Goal: Task Accomplishment & Management: Use online tool/utility

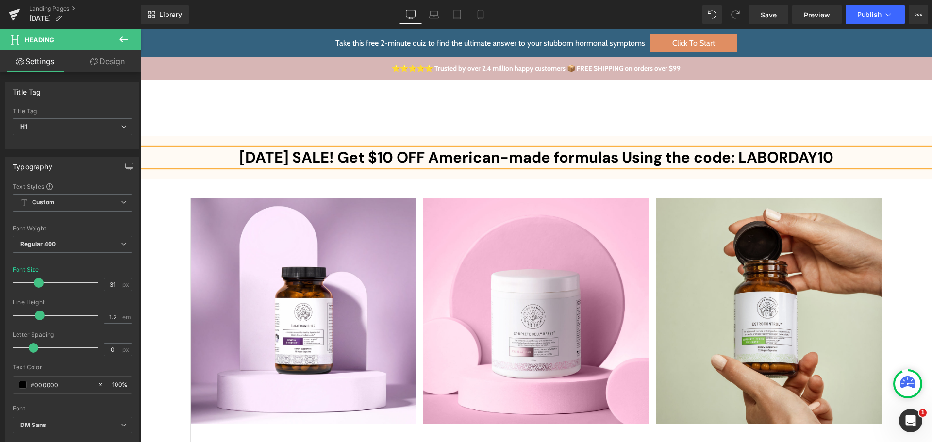
click at [602, 130] on div "Shop Shop Improve Gut Health Hormone Balance Detoxification Anti Ageing & Beaut…" at bounding box center [535, 108] width 791 height 56
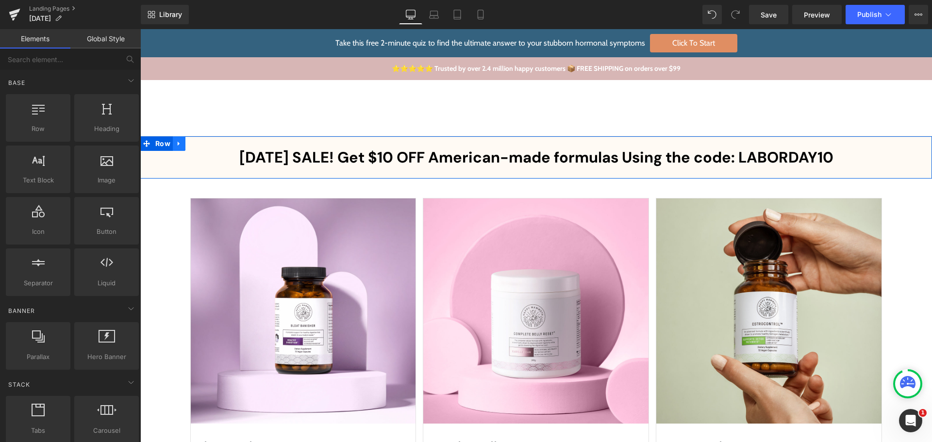
click at [176, 140] on icon at bounding box center [179, 143] width 7 height 7
click at [191, 143] on link at bounding box center [191, 143] width 13 height 15
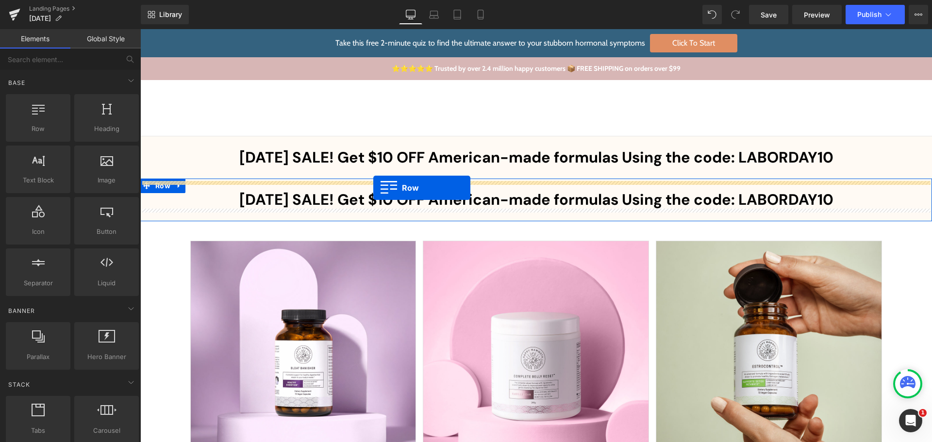
drag, startPoint x: 182, startPoint y: 154, endPoint x: 373, endPoint y: 187, distance: 193.6
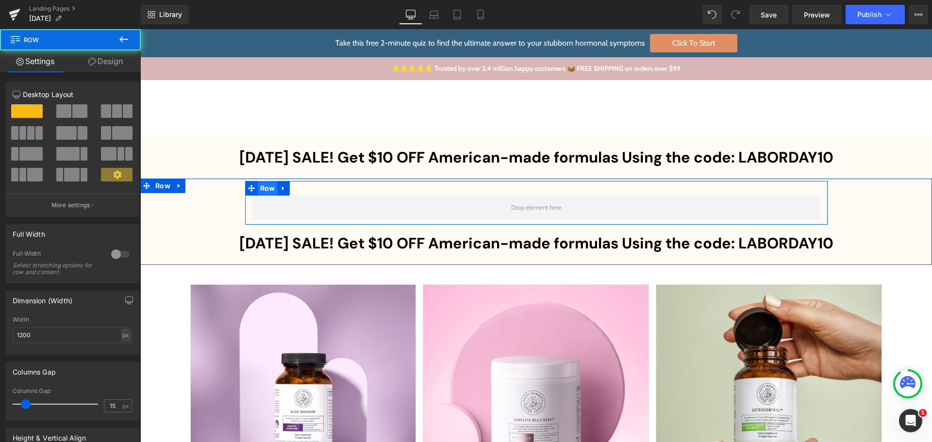
click at [258, 188] on span "Row" at bounding box center [268, 188] width 20 height 15
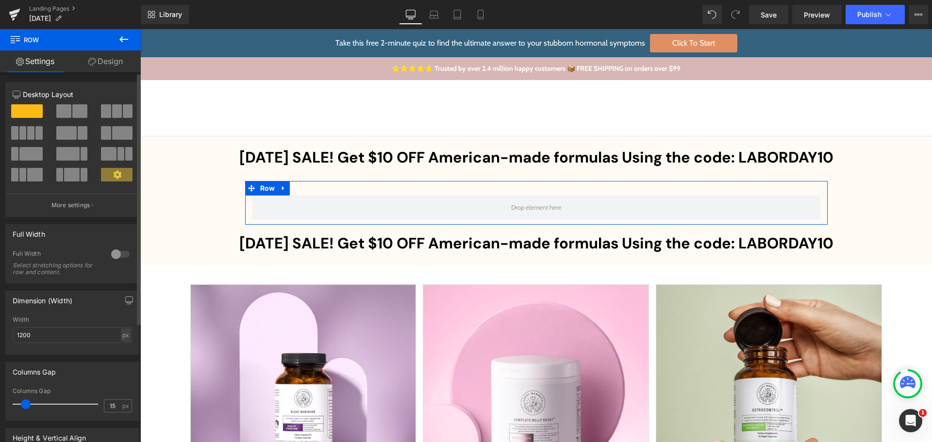
click at [72, 108] on span at bounding box center [79, 111] width 15 height 14
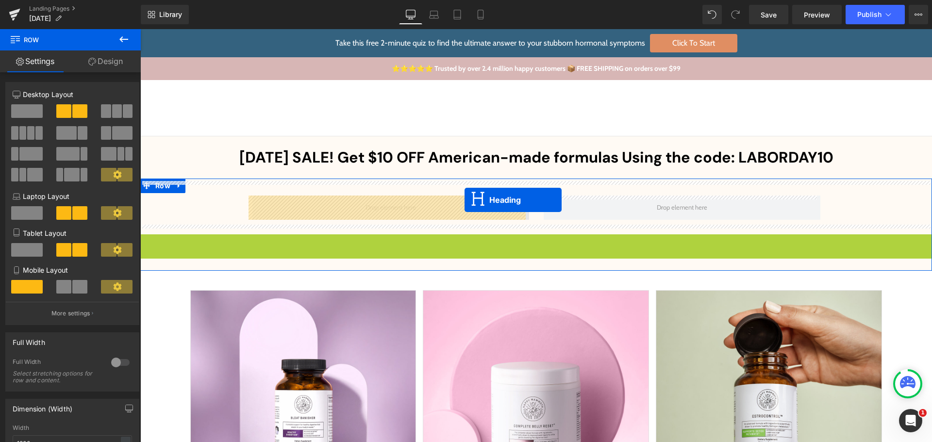
drag, startPoint x: 504, startPoint y: 242, endPoint x: 464, endPoint y: 200, distance: 58.0
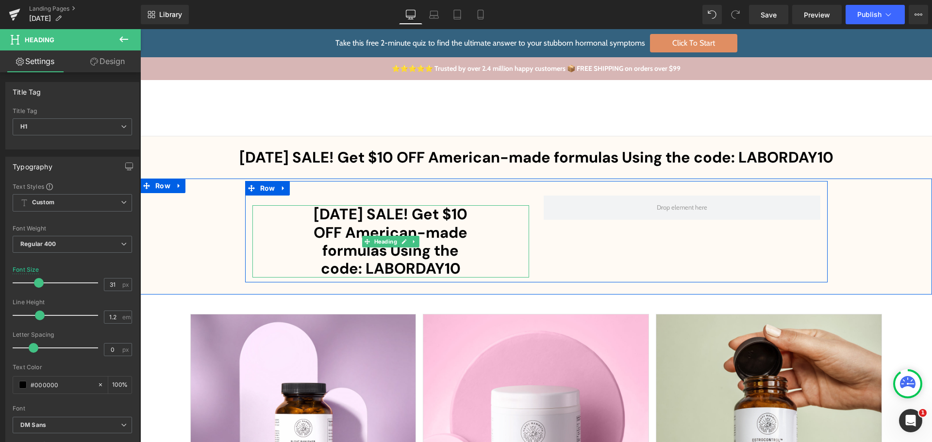
click at [378, 225] on b "[DATE] SALE! Get $10 OFF American-made formulas Using the code: LABORDAY10" at bounding box center [390, 241] width 154 height 74
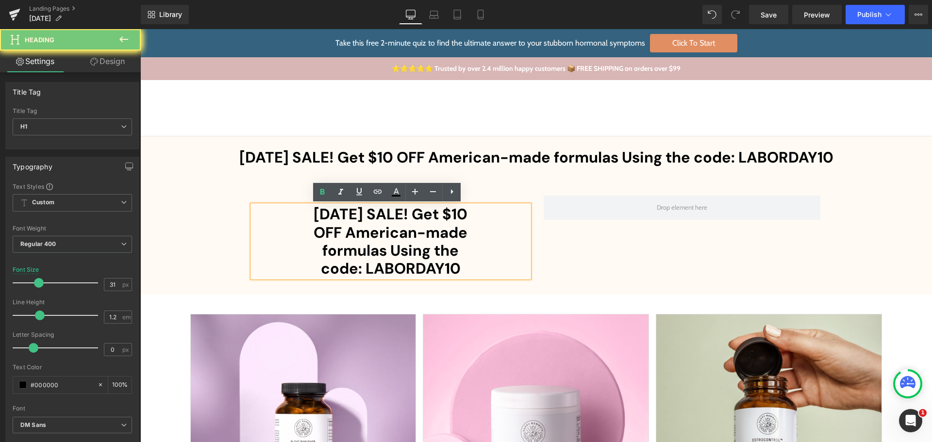
paste div
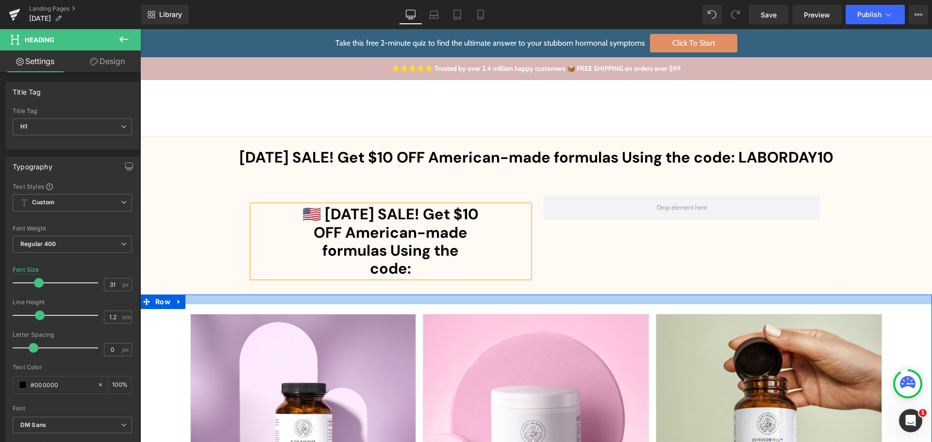
click at [509, 298] on div at bounding box center [535, 300] width 791 height 10
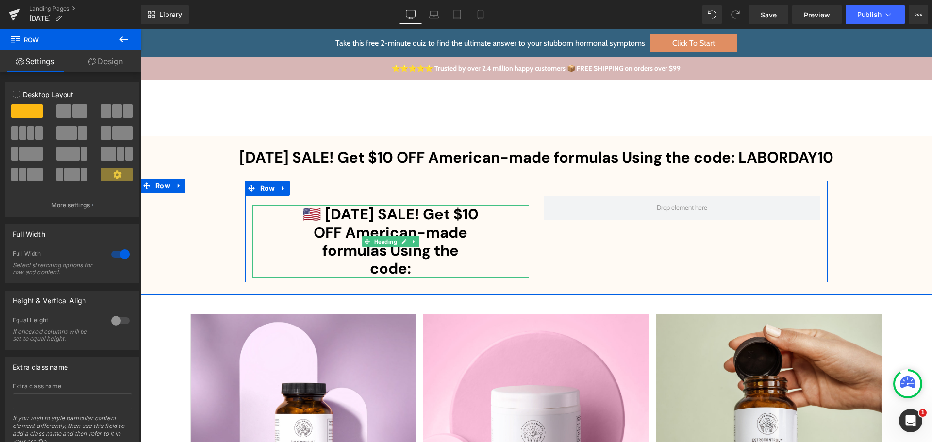
click at [455, 229] on b "🇺🇸 [DATE] SALE! Get $10 OFF American-made formulas Using the code:" at bounding box center [390, 241] width 176 height 74
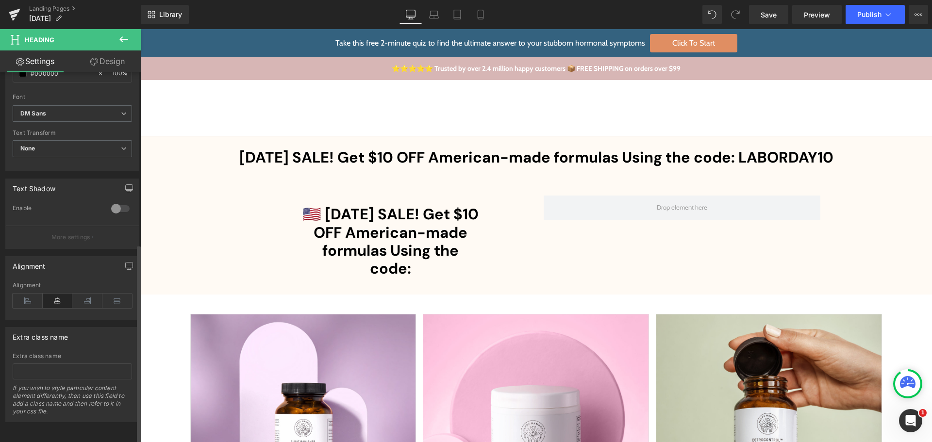
scroll to position [319, 0]
click at [89, 295] on icon at bounding box center [87, 301] width 30 height 15
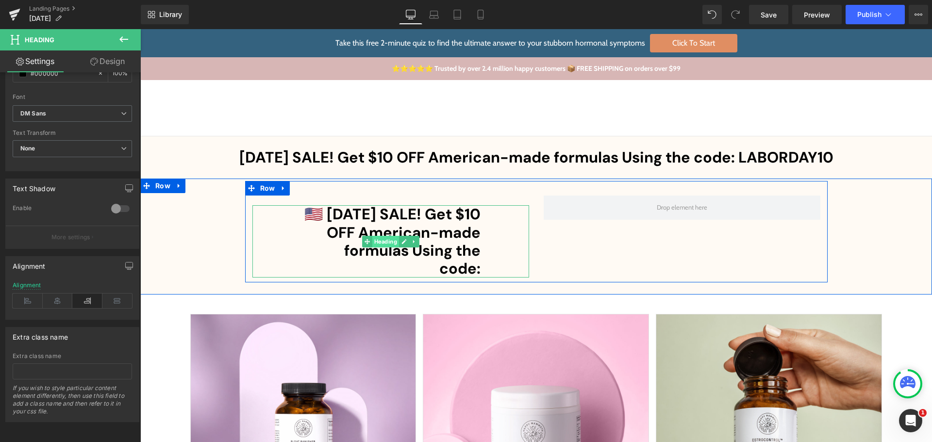
click at [375, 244] on span "Heading" at bounding box center [385, 242] width 27 height 12
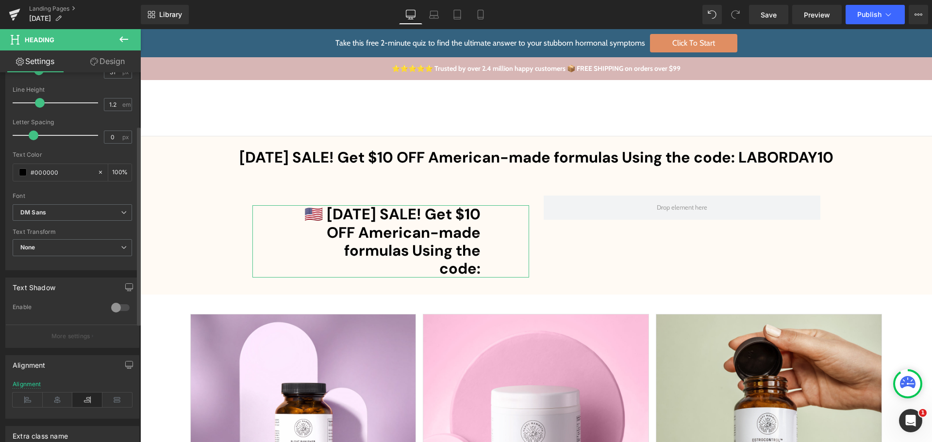
scroll to position [76, 0]
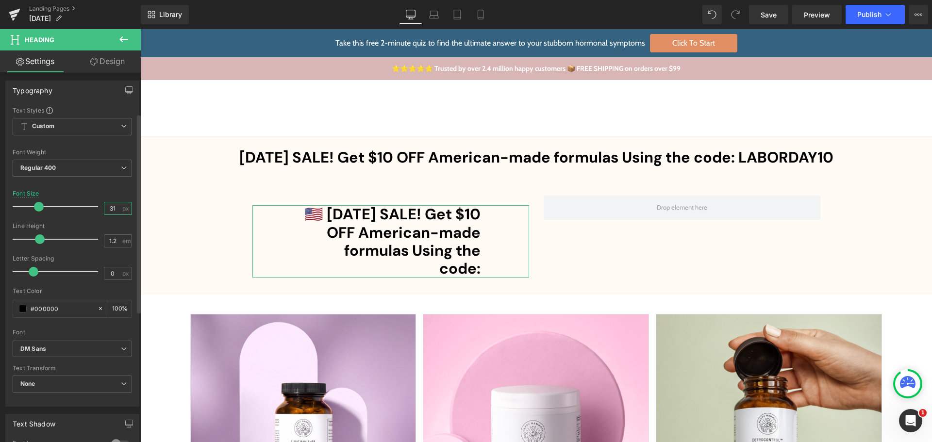
click at [109, 211] on input "31" at bounding box center [112, 208] width 17 height 12
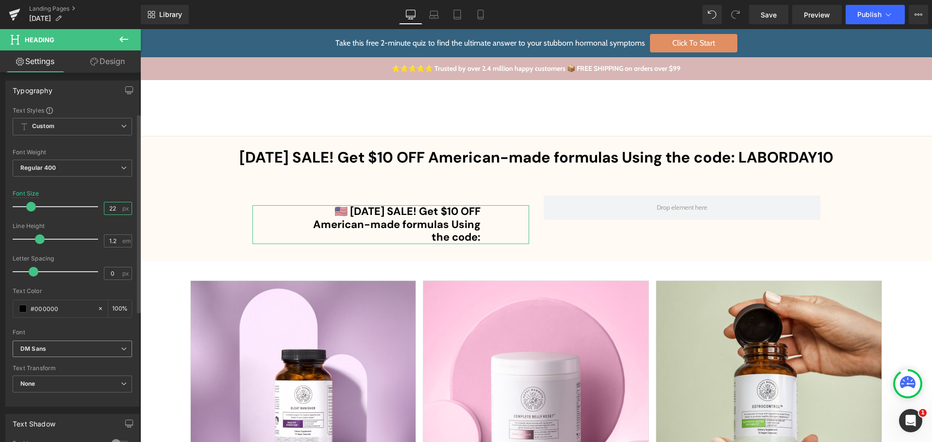
type input "22"
click at [62, 350] on b "DM Sans" at bounding box center [70, 349] width 100 height 8
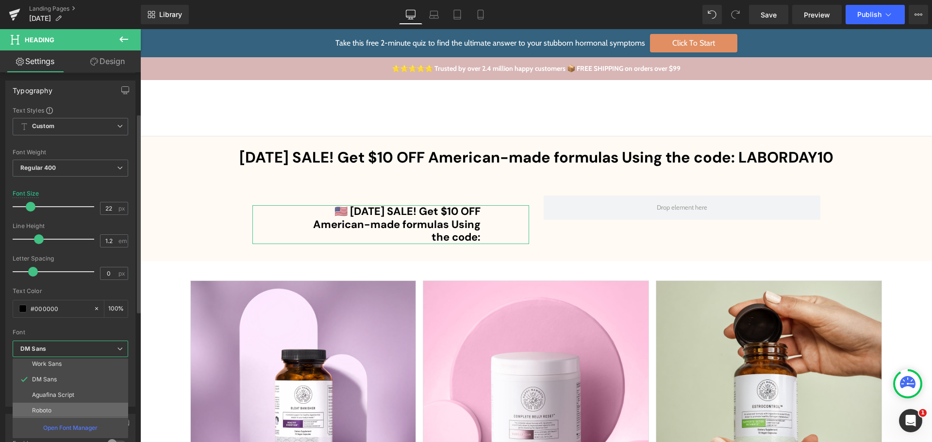
scroll to position [49, 0]
click at [48, 409] on p "Cabin" at bounding box center [40, 411] width 16 height 7
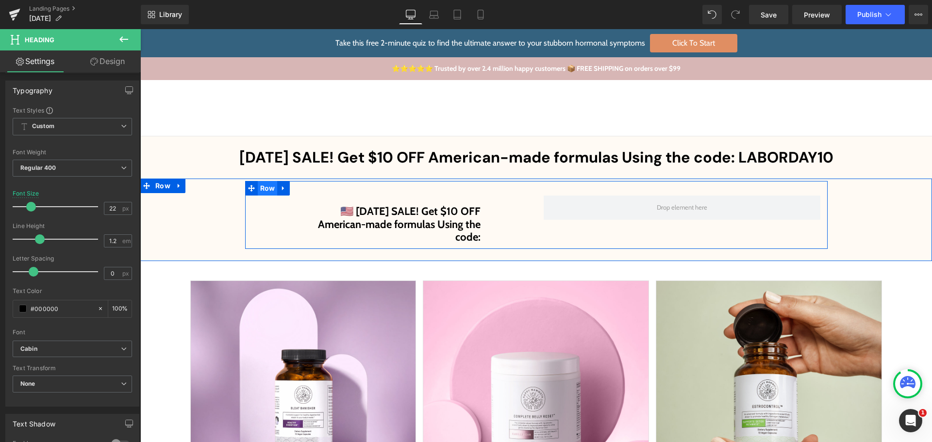
click at [263, 191] on span "Row" at bounding box center [268, 188] width 20 height 15
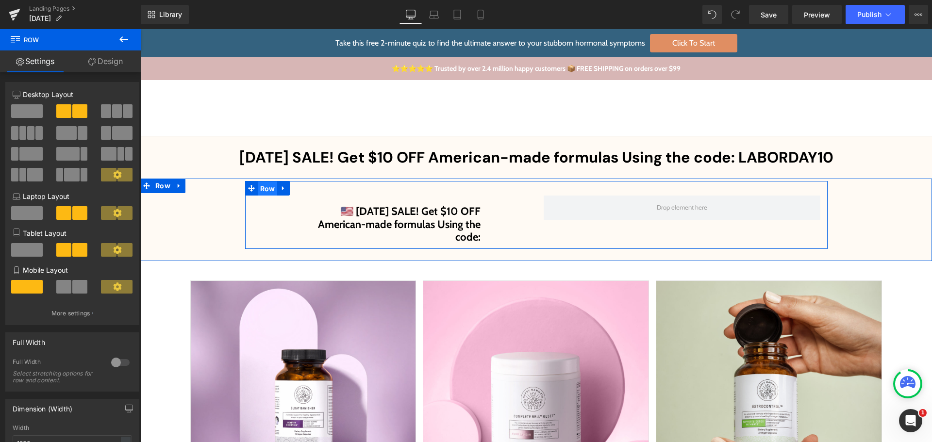
click at [260, 193] on span "Row" at bounding box center [268, 188] width 20 height 15
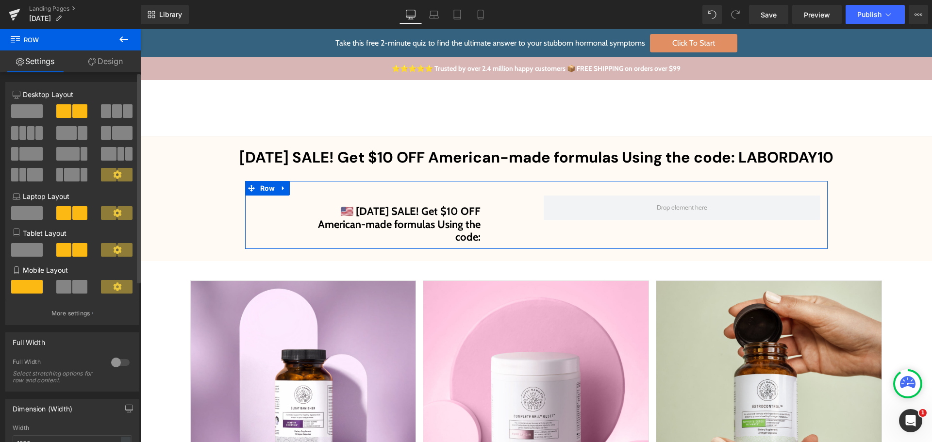
click at [27, 111] on span at bounding box center [27, 111] width 32 height 14
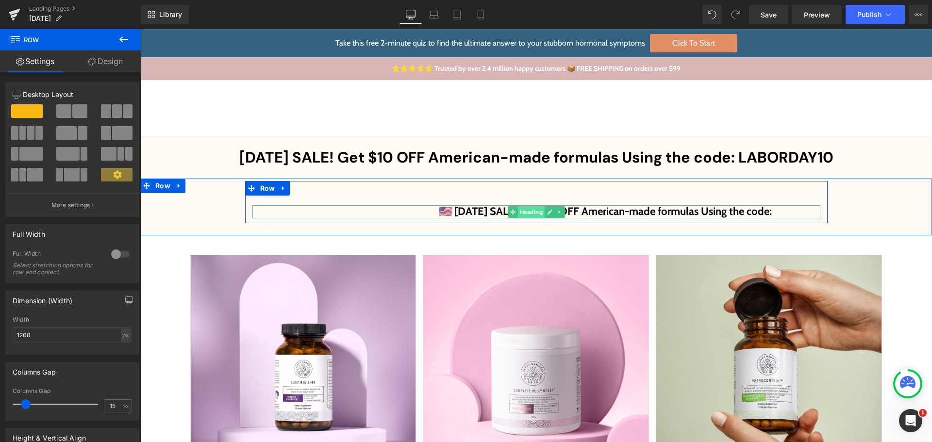
click at [527, 213] on span "Heading" at bounding box center [530, 212] width 27 height 12
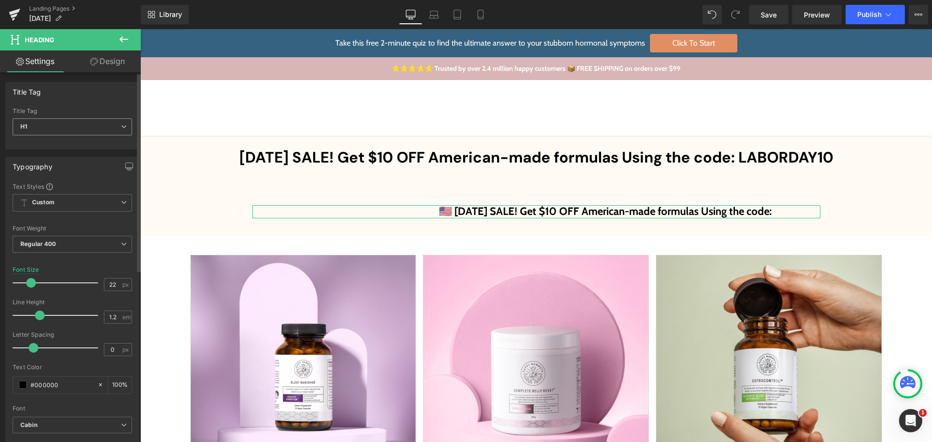
click at [78, 126] on span "H1" at bounding box center [72, 126] width 119 height 17
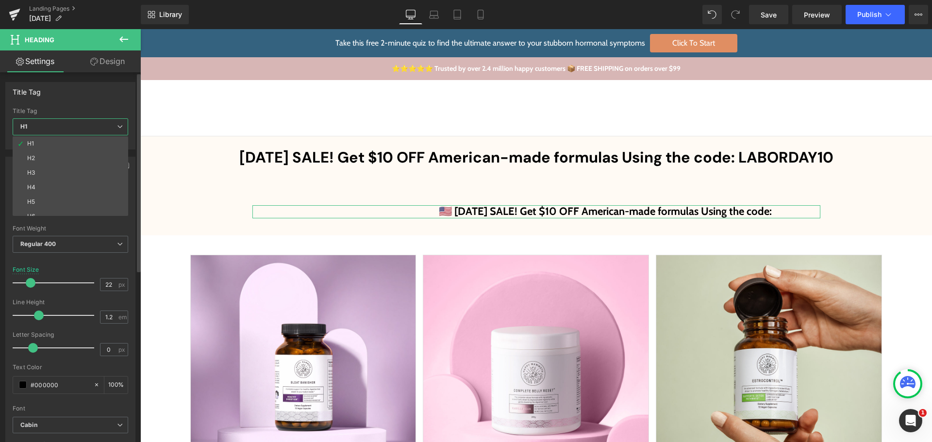
drag, startPoint x: 63, startPoint y: 156, endPoint x: 63, endPoint y: 147, distance: 9.2
click at [63, 156] on li "H2" at bounding box center [73, 158] width 120 height 15
type input "17"
type input "1.65"
type input "#54585a"
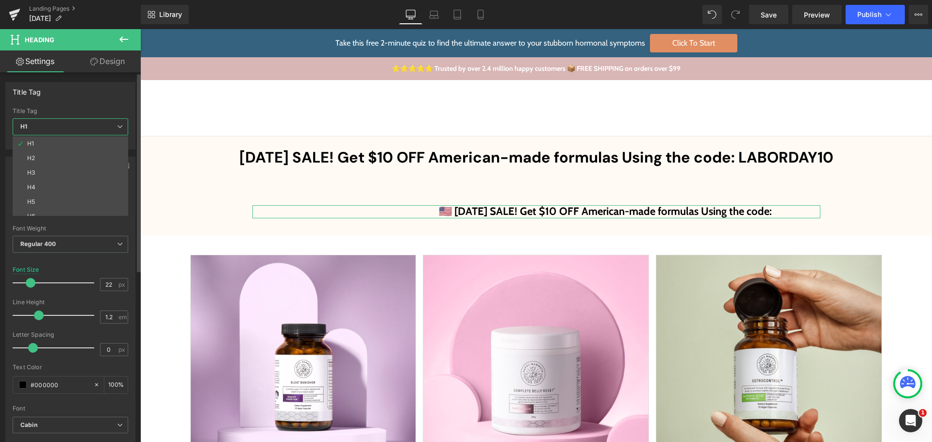
type input "100"
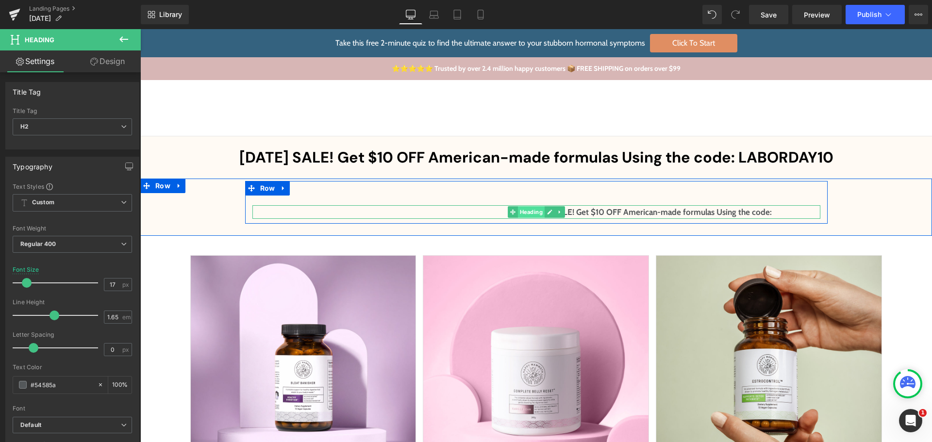
click at [520, 212] on span "Heading" at bounding box center [530, 212] width 27 height 12
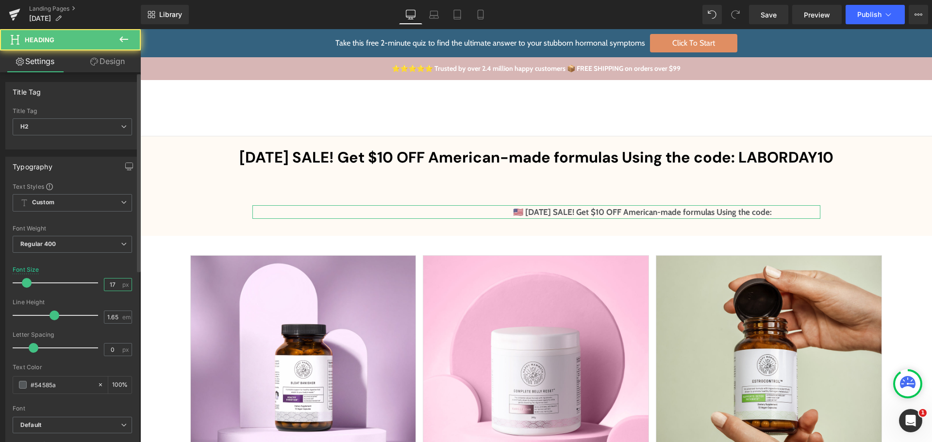
click at [106, 285] on input "17" at bounding box center [112, 285] width 17 height 12
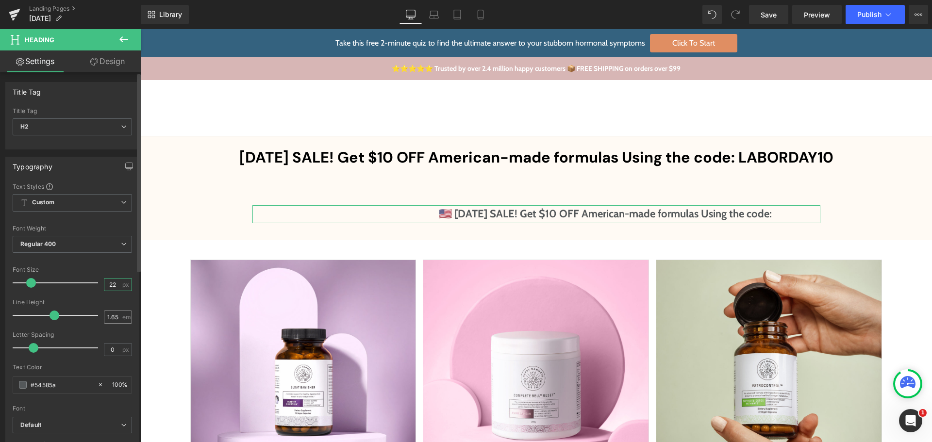
type input "22"
click at [116, 315] on input "1.65" at bounding box center [112, 317] width 17 height 12
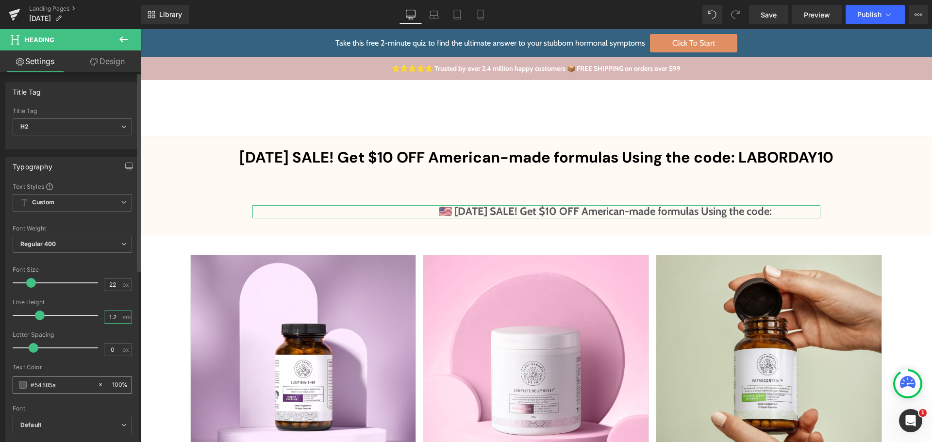
type input "1.2"
click at [23, 379] on div "#54585a" at bounding box center [55, 385] width 84 height 17
click at [22, 384] on span at bounding box center [23, 385] width 8 height 8
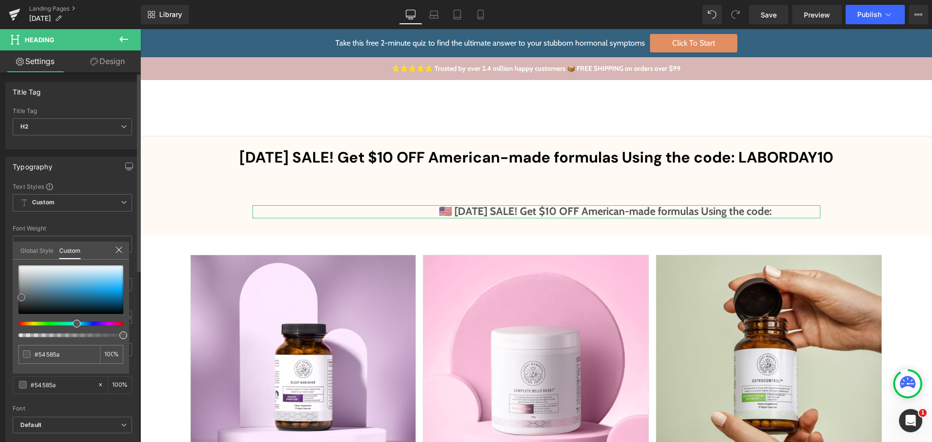
type input "#4e7488"
click at [0, 190] on div "Typography Text Styles Custom Custom Setup Global Style Custom Setup Global Sty…" at bounding box center [72, 315] width 145 height 333
type input "#ffffff"
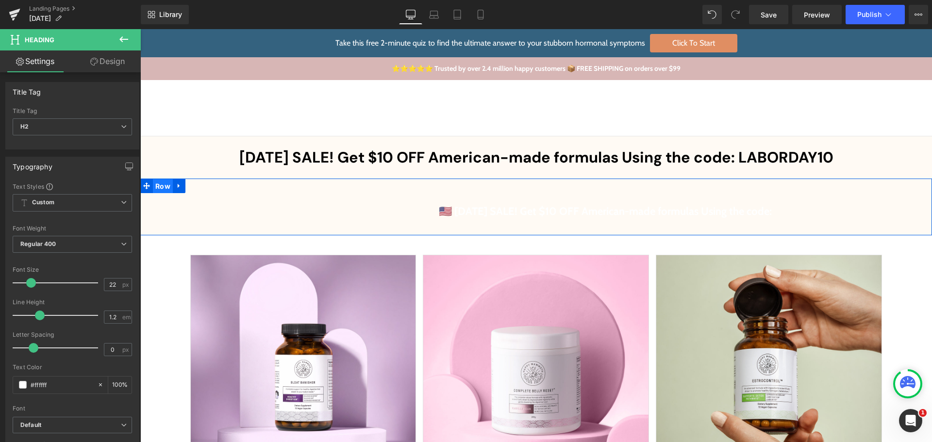
click at [162, 186] on span "Row" at bounding box center [163, 186] width 20 height 15
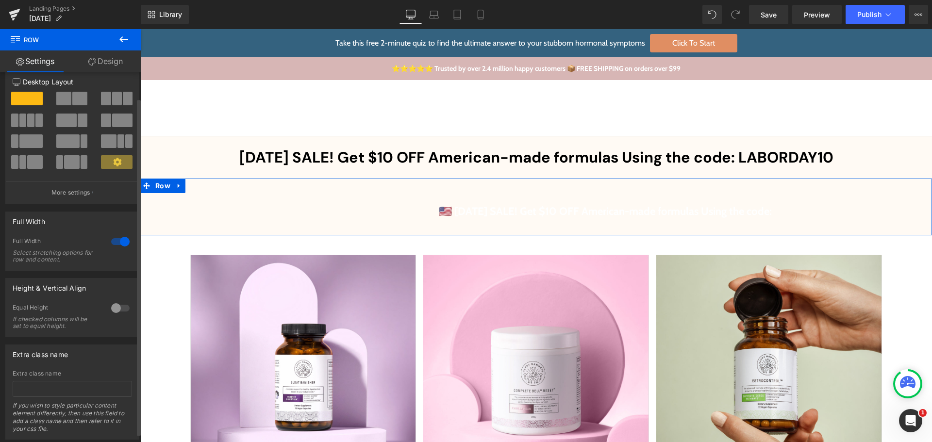
scroll to position [0, 0]
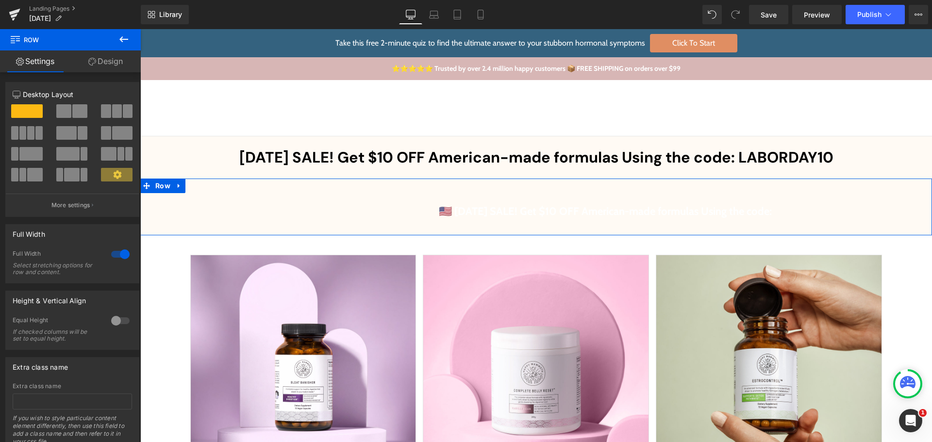
click at [111, 67] on link "Design" at bounding box center [105, 61] width 70 height 22
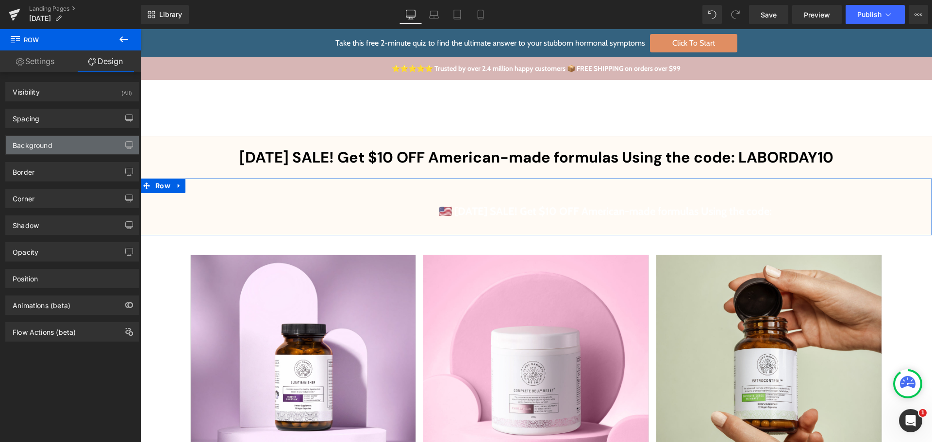
type input "#fffaf4"
type input "100"
click at [49, 145] on div "Background" at bounding box center [33, 143] width 40 height 14
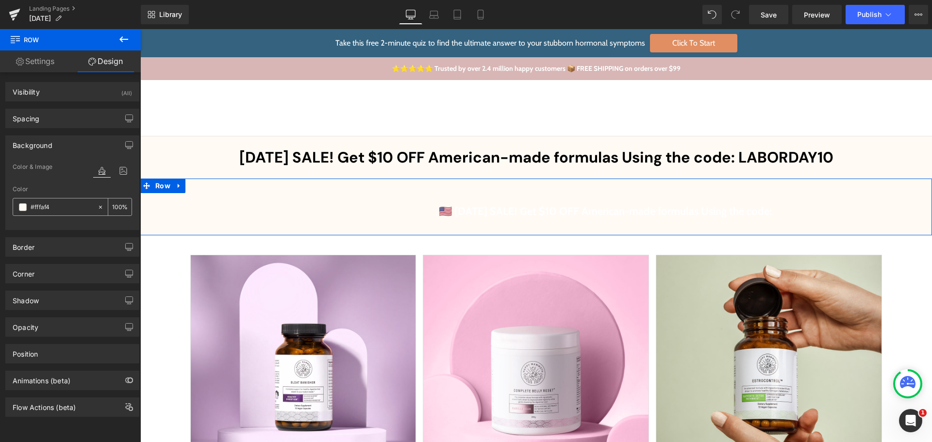
click at [27, 207] on div "#fffaf4" at bounding box center [55, 206] width 84 height 17
click at [22, 207] on span at bounding box center [23, 207] width 8 height 8
click at [60, 207] on input "#fffaf4" at bounding box center [62, 207] width 62 height 11
paste input "E27FA8"
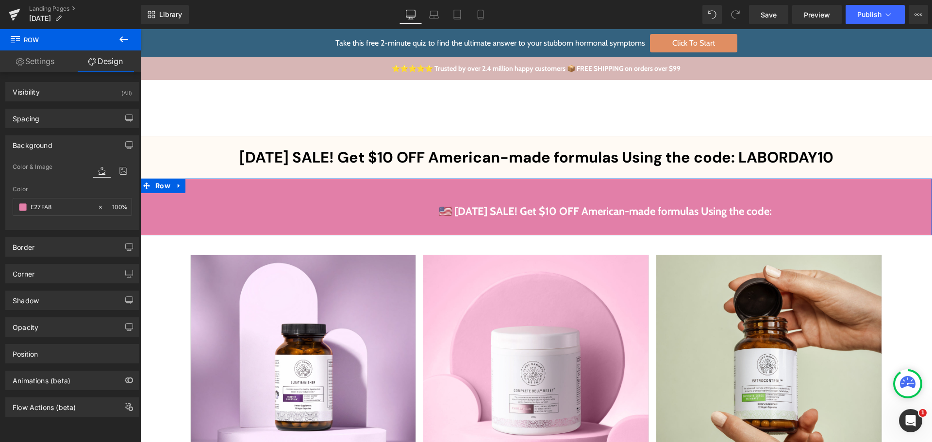
click at [57, 186] on div "Color" at bounding box center [72, 189] width 119 height 7
type input "#e27fa8"
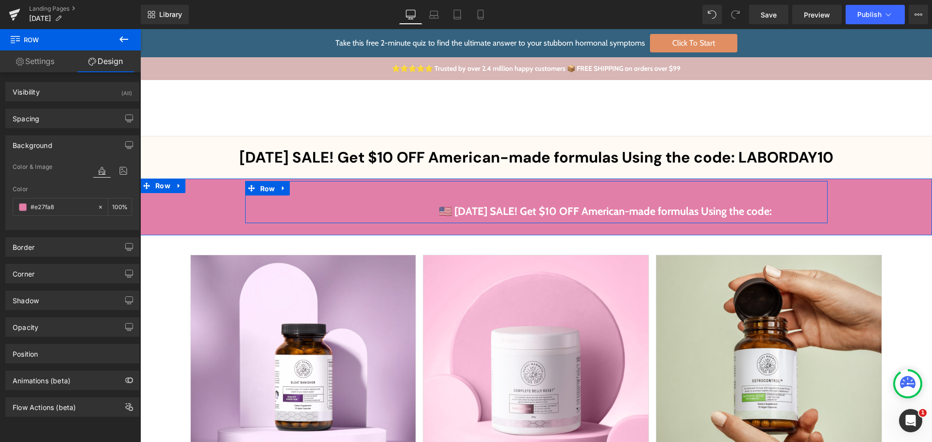
click at [259, 187] on span "Row" at bounding box center [268, 188] width 20 height 15
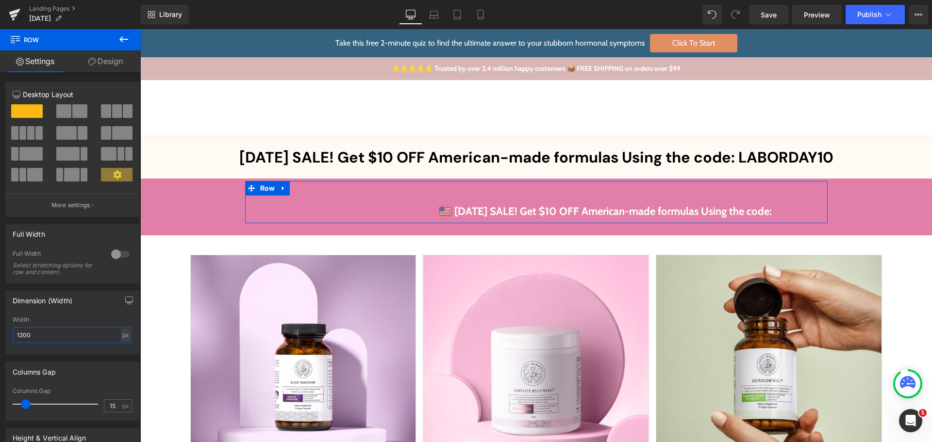
click at [34, 341] on input "1200" at bounding box center [72, 335] width 119 height 16
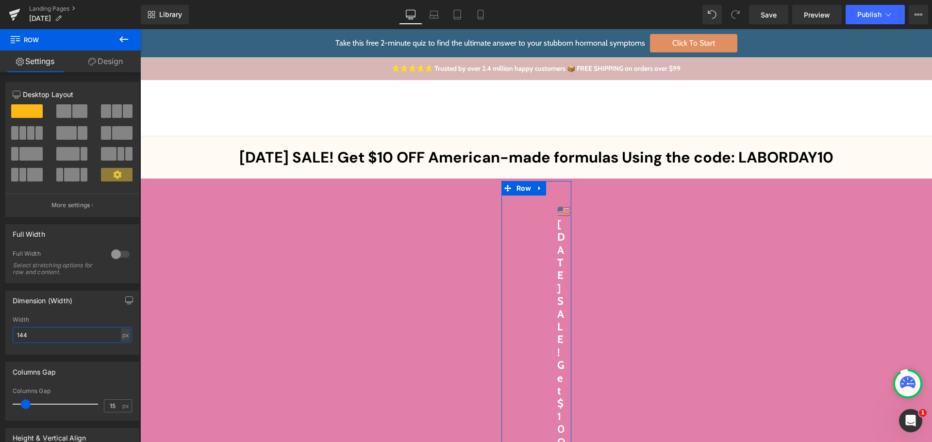
type input "1440"
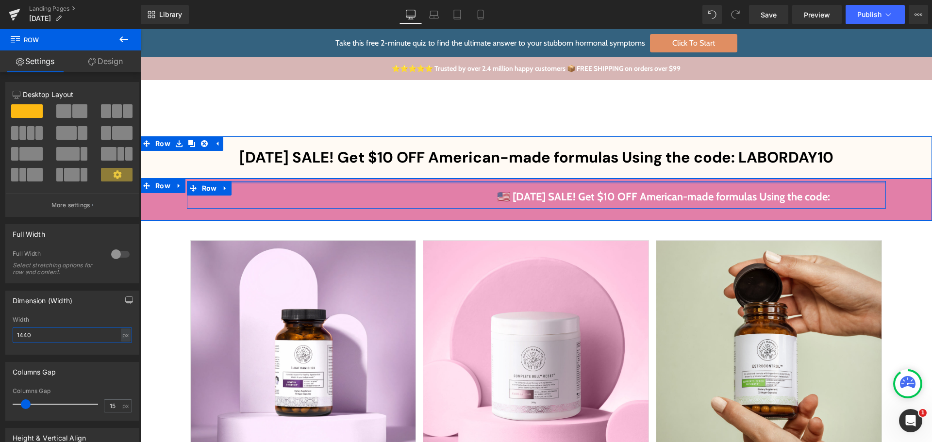
drag, startPoint x: 539, startPoint y: 189, endPoint x: 538, endPoint y: 142, distance: 47.1
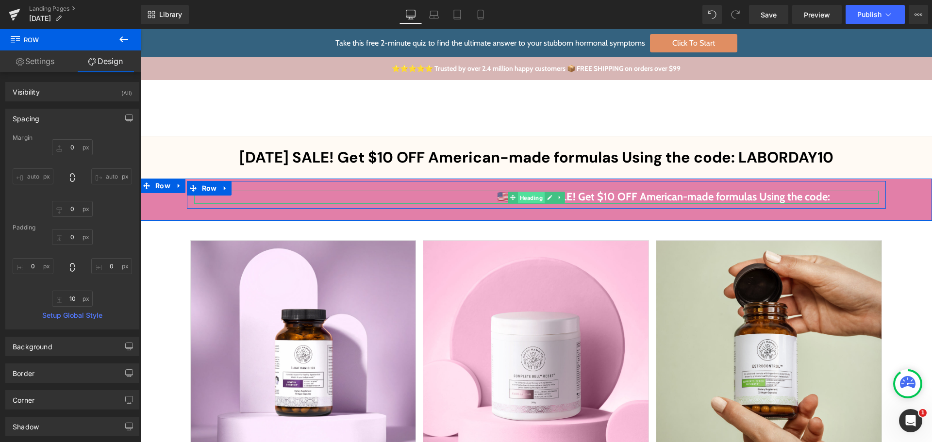
click at [530, 197] on span "Heading" at bounding box center [530, 198] width 27 height 12
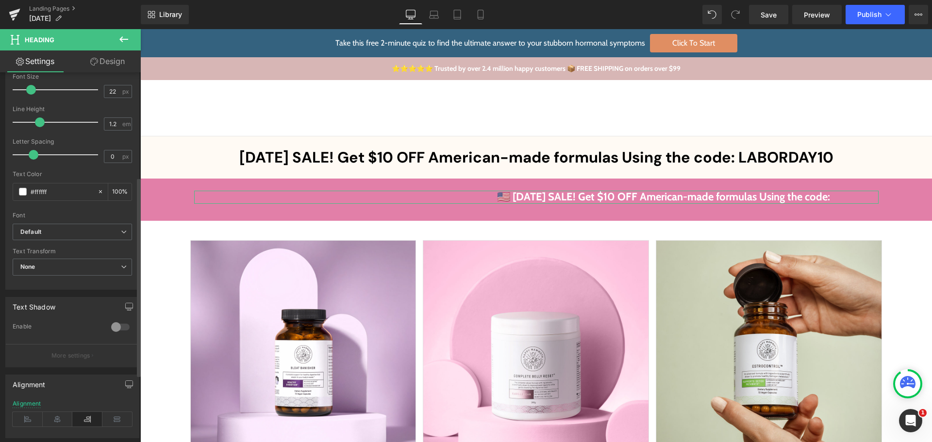
scroll to position [194, 0]
click at [53, 424] on icon at bounding box center [58, 418] width 30 height 15
drag, startPoint x: 132, startPoint y: 65, endPoint x: 49, endPoint y: 120, distance: 99.5
click at [132, 65] on link "Design" at bounding box center [107, 61] width 70 height 22
click at [0, 0] on div "Spacing" at bounding box center [0, 0] width 0 height 0
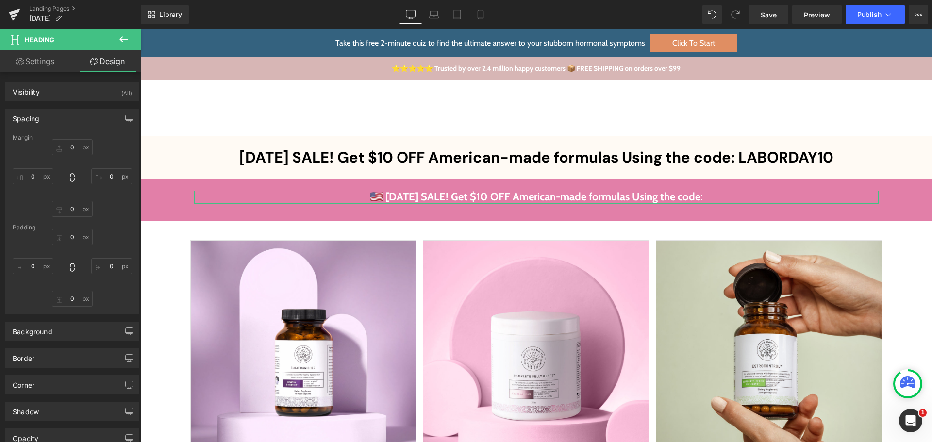
type input "20"
type input "0"
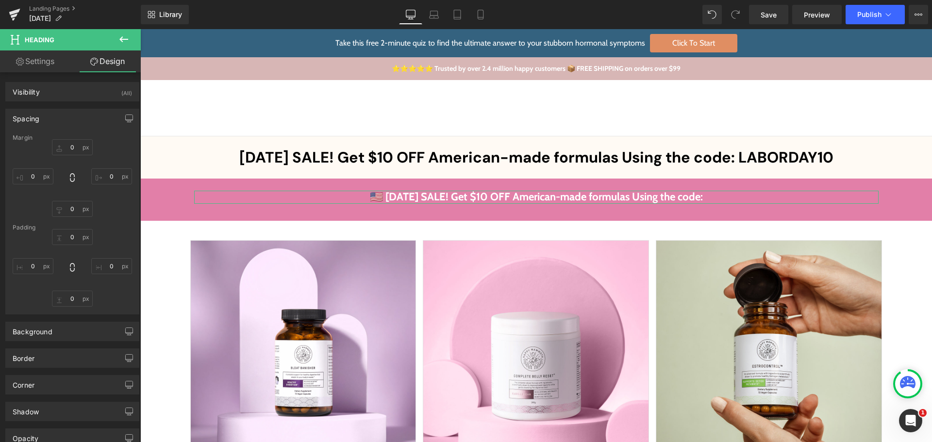
type input "100"
type input "0"
type input "100"
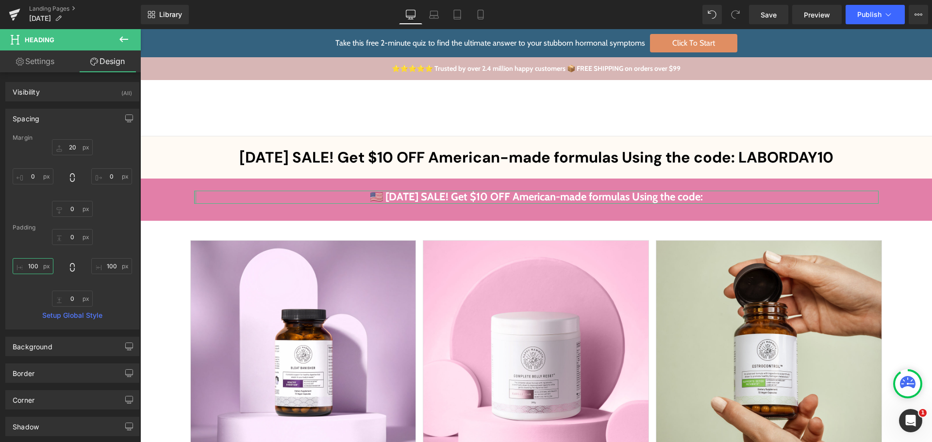
click at [29, 264] on input "100" at bounding box center [33, 266] width 41 height 16
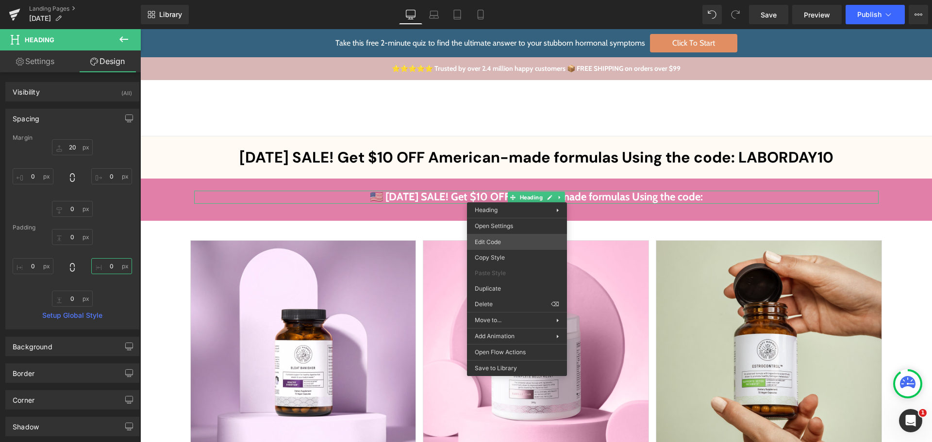
click at [515, 0] on div "Heading You are previewing how the will restyle your page. You can not edit Ele…" at bounding box center [466, 0] width 932 height 0
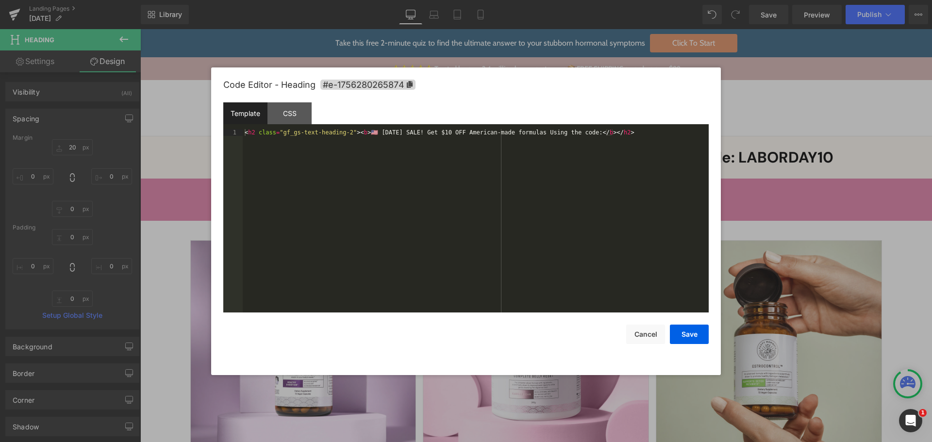
drag, startPoint x: 503, startPoint y: 215, endPoint x: 604, endPoint y: 143, distance: 124.4
click at [503, 215] on div "< h2 class = "gf_gs-text-heading-2" > < b > 🇺🇸 [DATE] SALE! Get $10 OFF America…" at bounding box center [476, 227] width 466 height 197
click at [611, 148] on div "< h2 class = "gf_gs-text-heading-2" > < b > 🇺🇸 [DATE] SALE! Get $10 OFF America…" at bounding box center [476, 227] width 466 height 197
click at [593, 133] on div "< h2 class = "gf_gs-text-heading-2" > < b > 🇺🇸 [DATE] SALE! Get $10 OFF America…" at bounding box center [476, 227] width 466 height 197
click at [684, 328] on button "Save" at bounding box center [689, 334] width 39 height 19
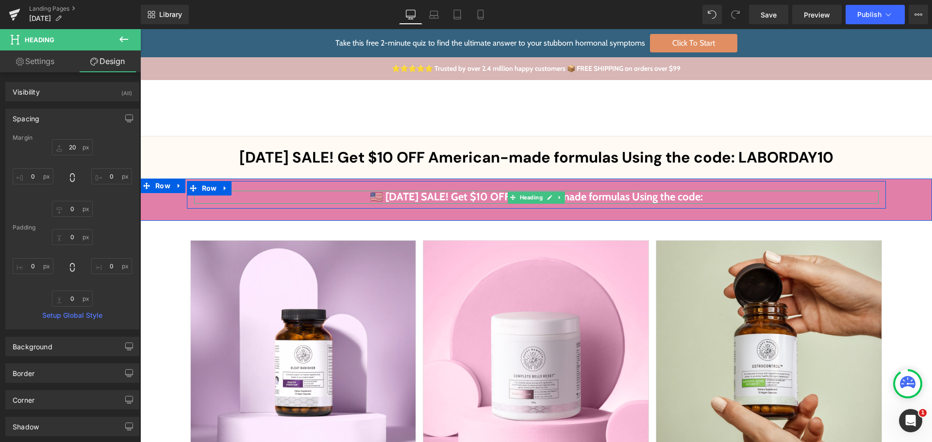
click at [457, 199] on b "🇺🇸 [DATE] SALE! Get $10 OFF American-made formulas Using the code:" at bounding box center [536, 196] width 333 height 13
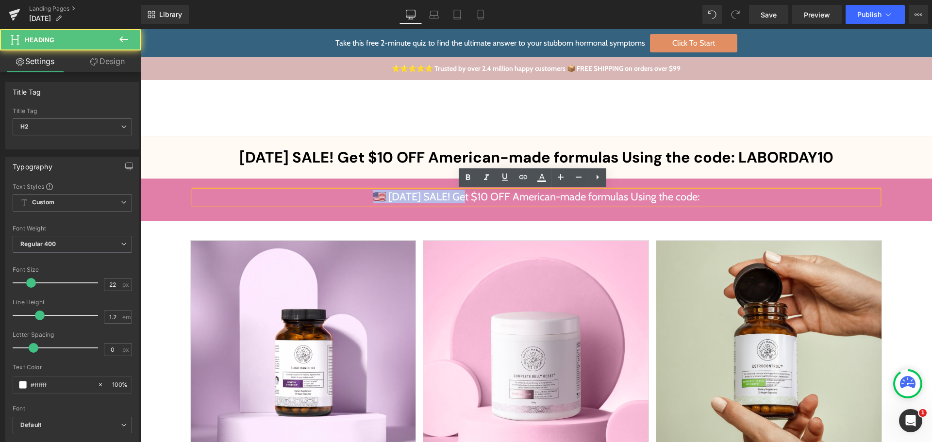
drag, startPoint x: 451, startPoint y: 196, endPoint x: 335, endPoint y: 195, distance: 116.5
click at [335, 195] on h2 "🇺🇸 [DATE] SALE! Get $10 OFF American-made formulas Using the code:" at bounding box center [536, 197] width 684 height 13
click at [591, 196] on h2 "🇺🇸 [DATE] SALE! Get $10 OFF American-made formulas Using the code:" at bounding box center [536, 197] width 684 height 13
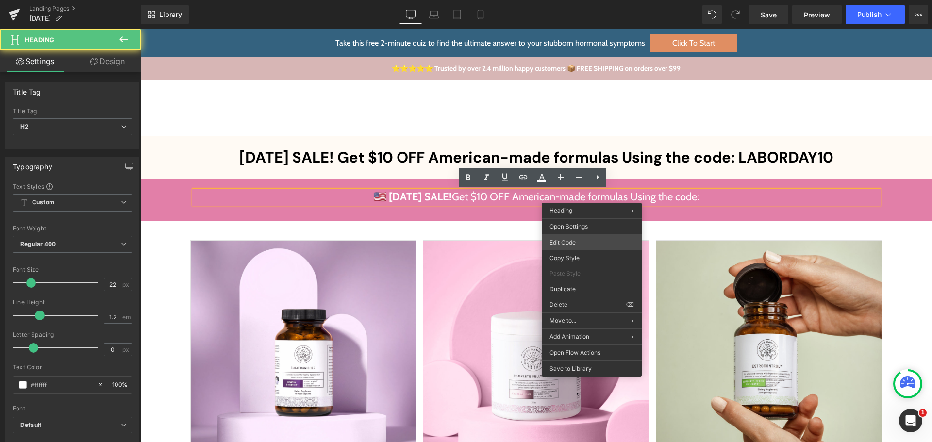
click at [571, 0] on div "Heading You are previewing how the will restyle your page. You can not edit Ele…" at bounding box center [466, 0] width 932 height 0
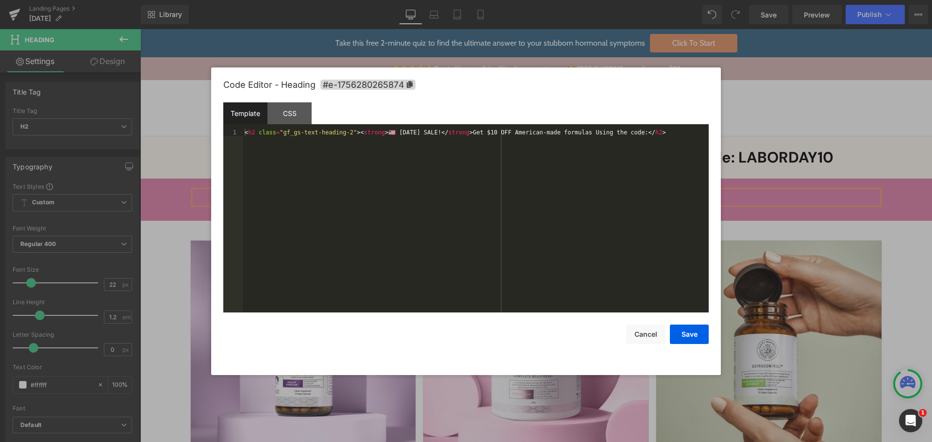
click at [552, 177] on div "< h2 class = "gf_gs-text-heading-2" > < strong > 🇺🇸 [DATE] SALE! </ strong > Ge…" at bounding box center [476, 227] width 466 height 197
click at [625, 133] on div "< h2 class = "gf_gs-text-heading-2" > < strong > 🇺🇸 [DATE] SALE! </ strong > Ge…" at bounding box center [476, 227] width 466 height 197
click at [452, 150] on div "< h2 class = "gf_gs-text-heading-2" > < strong > 🇺🇸 [DATE] SALE! </ strong > Ge…" at bounding box center [476, 220] width 466 height 183
paste textarea
click at [475, 217] on div "< h2 class = "gf_gs-text-heading-2" > < strong > 🇺🇸 [DATE] SALE! </ strong > Ge…" at bounding box center [476, 234] width 466 height 211
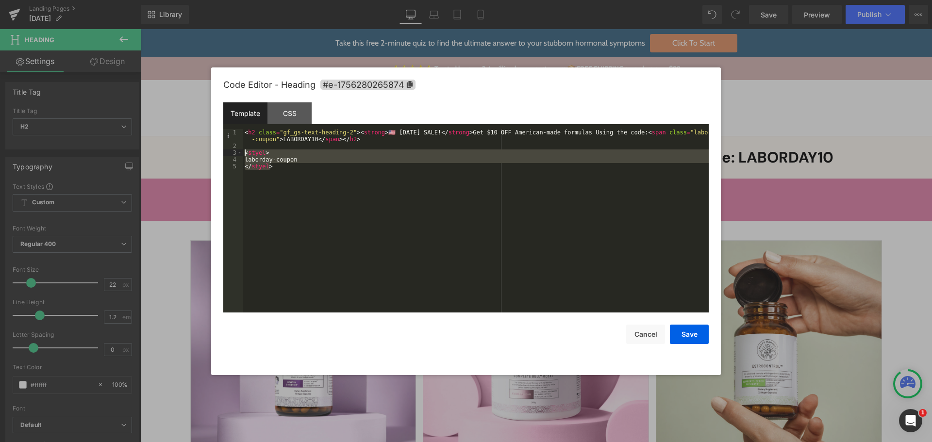
drag, startPoint x: 302, startPoint y: 177, endPoint x: 229, endPoint y: 152, distance: 77.5
click at [229, 152] on pre "1 2 3 4 5 < h2 class = "gf_gs-text-heading-2" > < strong > 🇺🇸 [DATE] SALE! </ s…" at bounding box center [465, 220] width 485 height 183
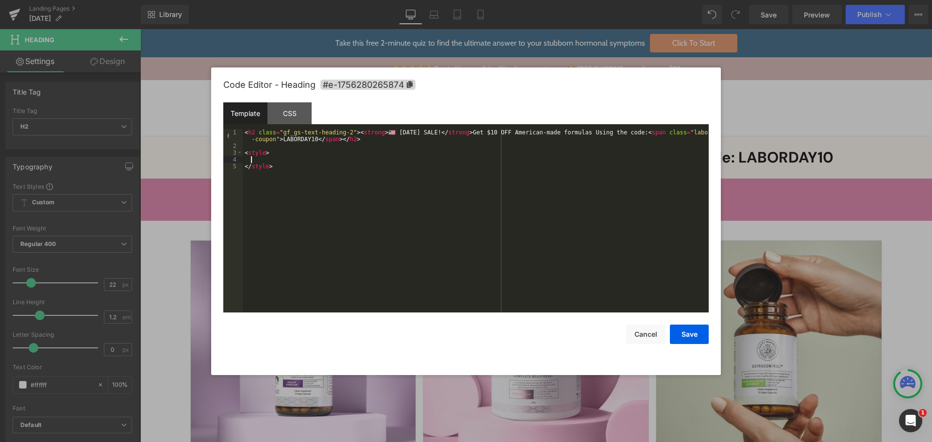
paste textarea
drag, startPoint x: 279, startPoint y: 166, endPoint x: 294, endPoint y: 186, distance: 24.3
click at [279, 166] on div "< h2 class = "gf_gs-text-heading-2" > < strong > 🇺🇸 [DATE] SALE! </ strong > Ge…" at bounding box center [476, 231] width 466 height 204
paste textarea
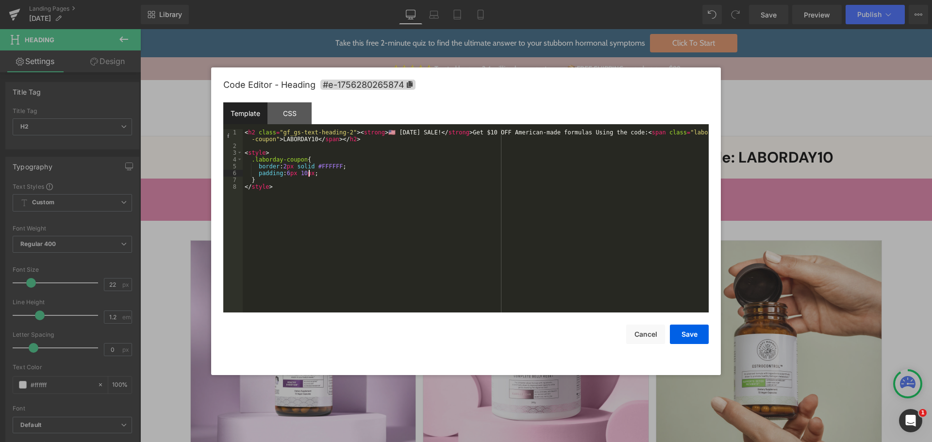
click at [303, 201] on div "< h2 class = "gf_gs-text-heading-2" > < strong > 🇺🇸 [DATE] SALE! </ strong > Ge…" at bounding box center [476, 231] width 466 height 204
click at [689, 327] on button "Save" at bounding box center [689, 334] width 39 height 19
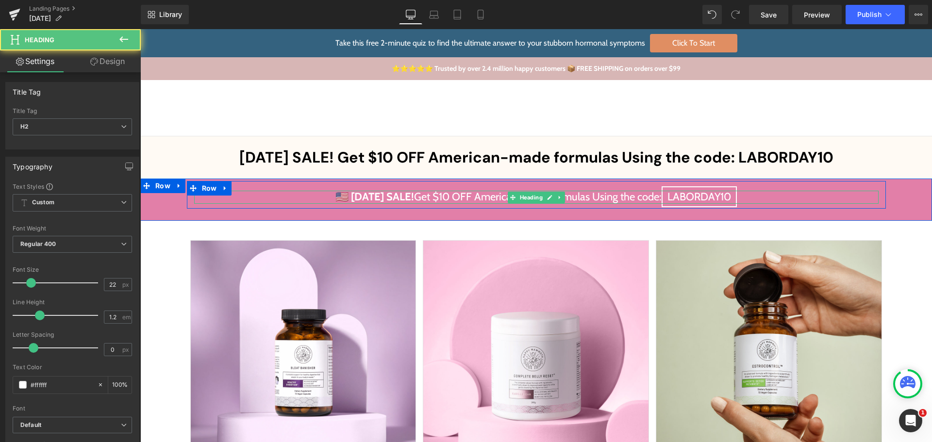
click at [656, 199] on h2 "🇺🇸 [DATE] SALE! Get $10 OFF American-made formulas Using the code: LABORDAY10" at bounding box center [536, 197] width 684 height 13
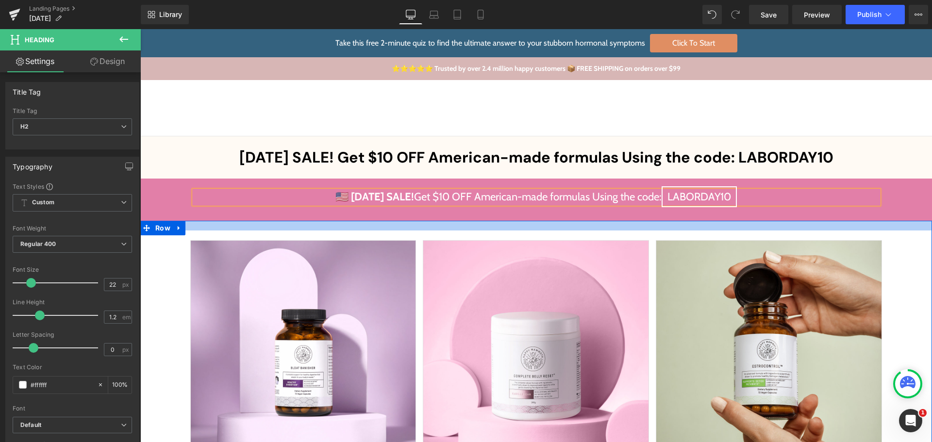
click at [793, 225] on div at bounding box center [535, 226] width 791 height 10
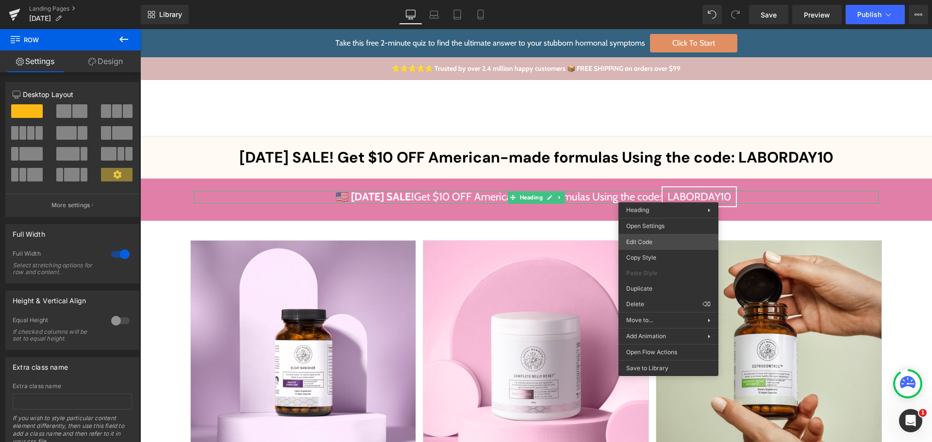
click at [654, 0] on div "Heading You are previewing how the will restyle your page. You can not edit Ele…" at bounding box center [466, 0] width 932 height 0
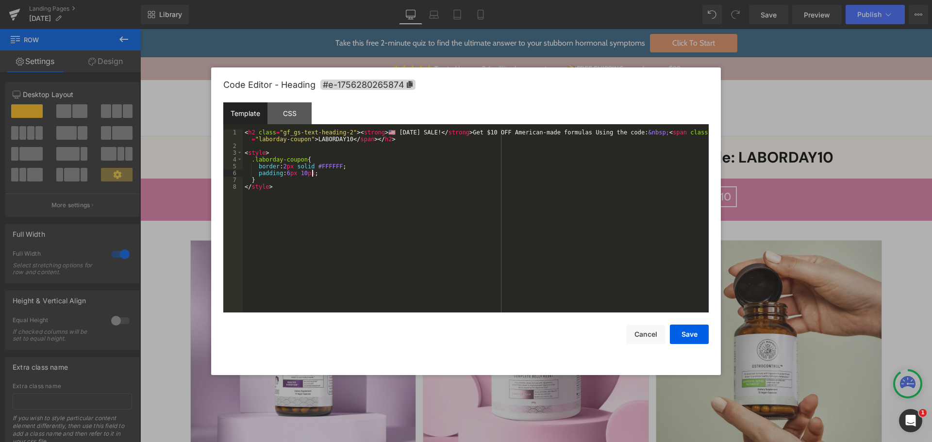
click at [319, 176] on div "< h2 class = "gf_gs-text-heading-2" > < strong > 🇺🇸 [DATE] SALE! </ strong > Ge…" at bounding box center [476, 231] width 466 height 204
click at [304, 181] on div "< h2 class = "gf_gs-text-heading-2" > < strong > 🇺🇸 [DATE] SALE! </ strong > Ge…" at bounding box center [477, 231] width 462 height 204
click at [686, 332] on button "Save" at bounding box center [689, 334] width 39 height 19
click at [640, 0] on div "Heading You are previewing how the will restyle your page. You can not edit Ele…" at bounding box center [466, 0] width 932 height 0
click at [301, 173] on div "< h2 class = "gf_gs-text-heading-2" > < strong > 🇺🇸 [DATE] SALE! </ strong > Ge…" at bounding box center [477, 231] width 462 height 204
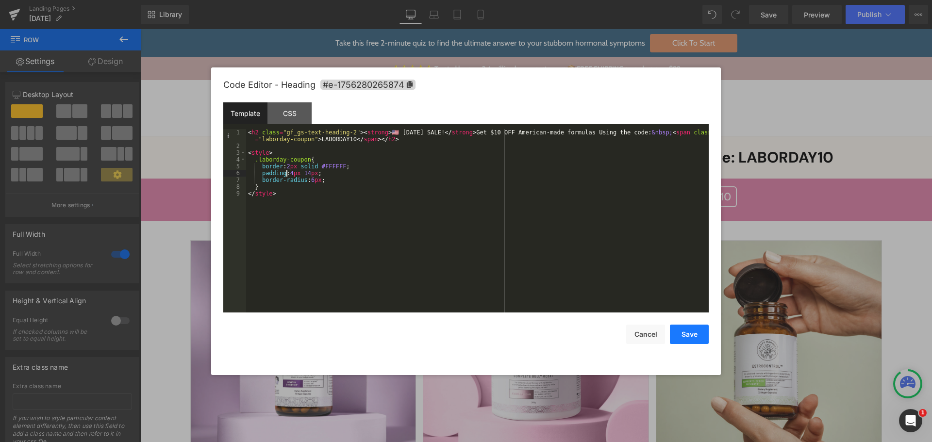
click at [691, 329] on button "Save" at bounding box center [689, 334] width 39 height 19
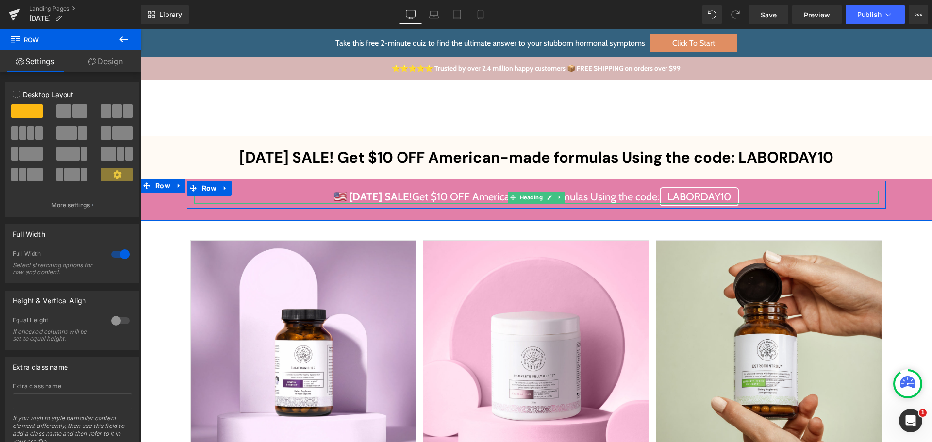
click at [655, 199] on h2 "🇺🇸 [DATE] SALE! Get $10 OFF American-made formulas Using the code: LABORDAY10" at bounding box center [536, 197] width 684 height 13
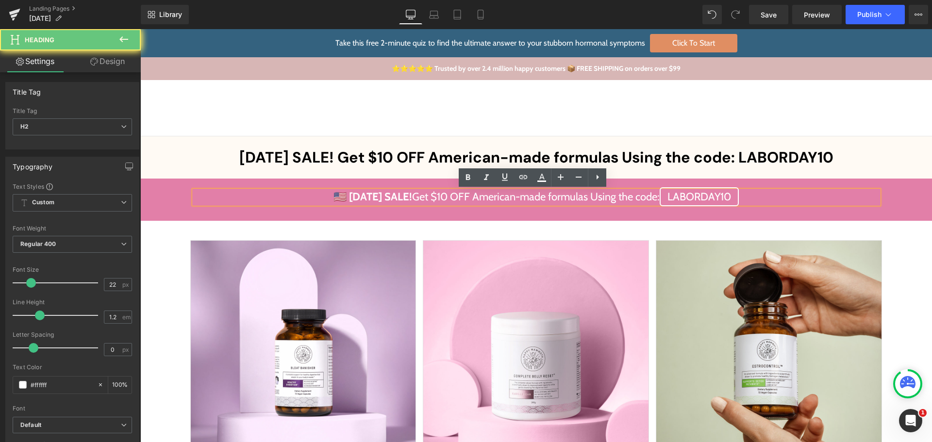
click at [662, 199] on h2 "🇺🇸 [DATE] SALE! Get $10 OFF American-made formulas Using the code: LABORDAY10" at bounding box center [536, 197] width 684 height 13
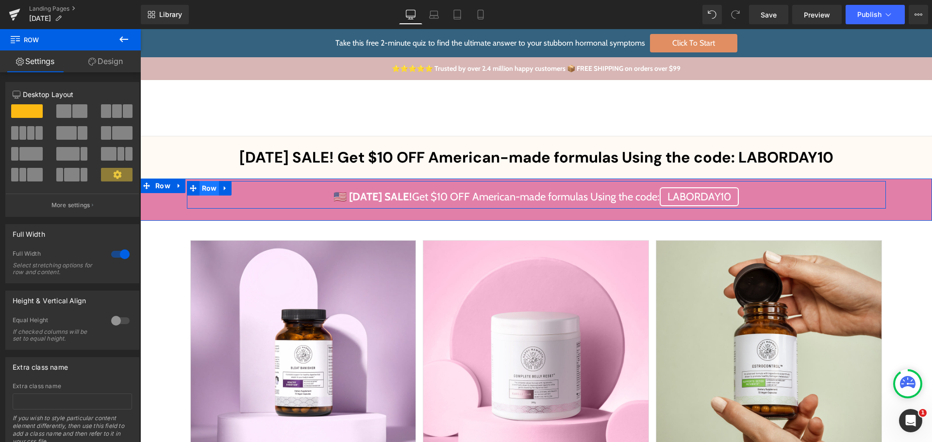
click at [200, 190] on span "Row" at bounding box center [209, 188] width 20 height 15
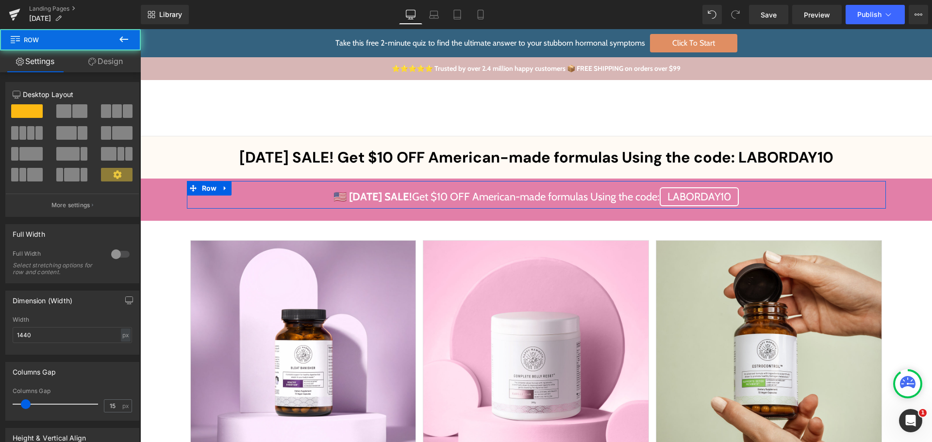
click at [102, 65] on link "Design" at bounding box center [105, 61] width 70 height 22
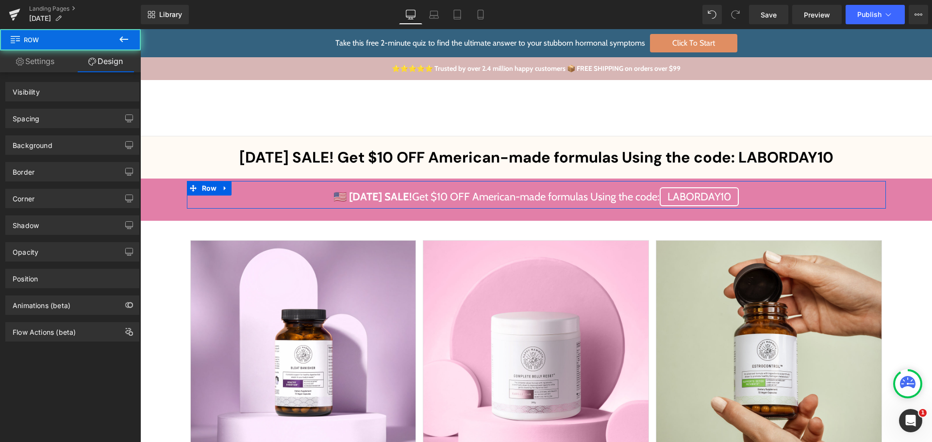
click at [57, 117] on div "Spacing" at bounding box center [72, 118] width 133 height 18
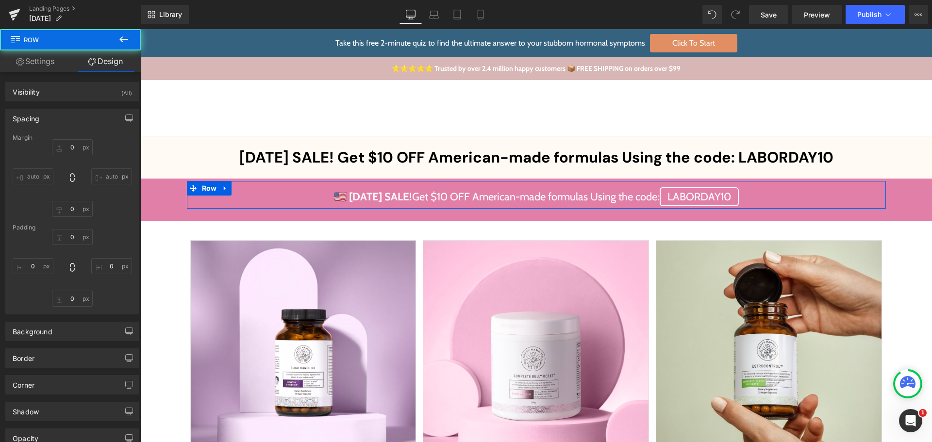
type input "0"
type input "10"
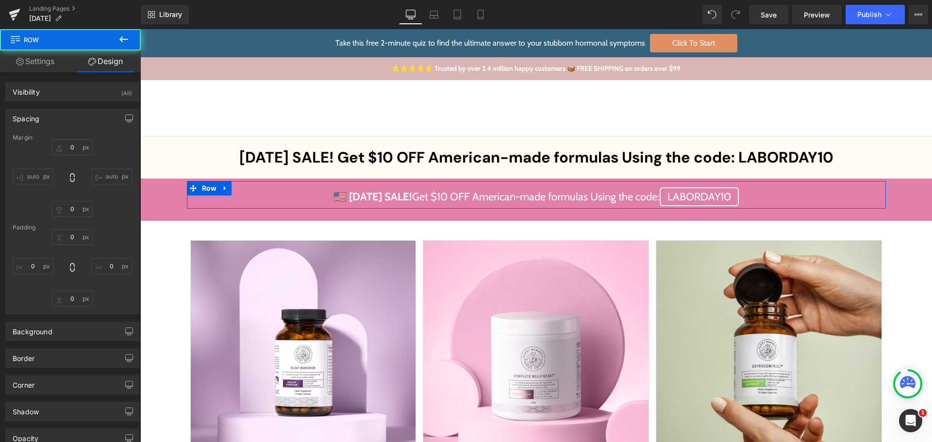
type input "0"
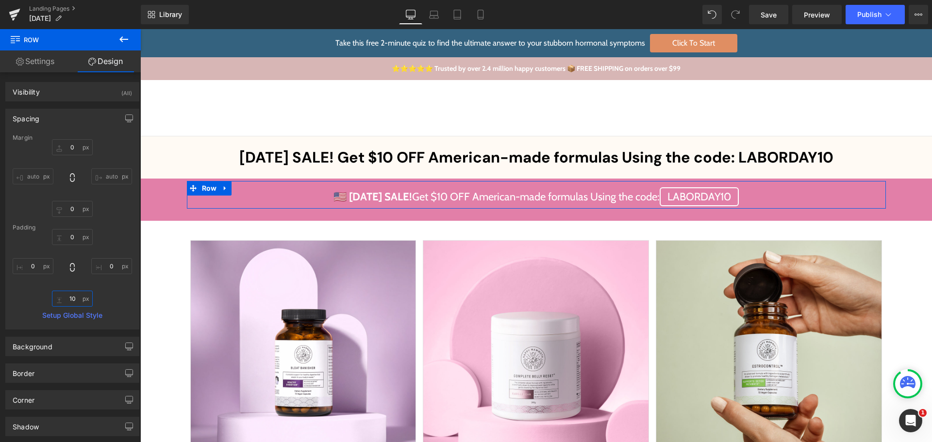
click at [71, 301] on input "10" at bounding box center [72, 299] width 41 height 16
type input "0"
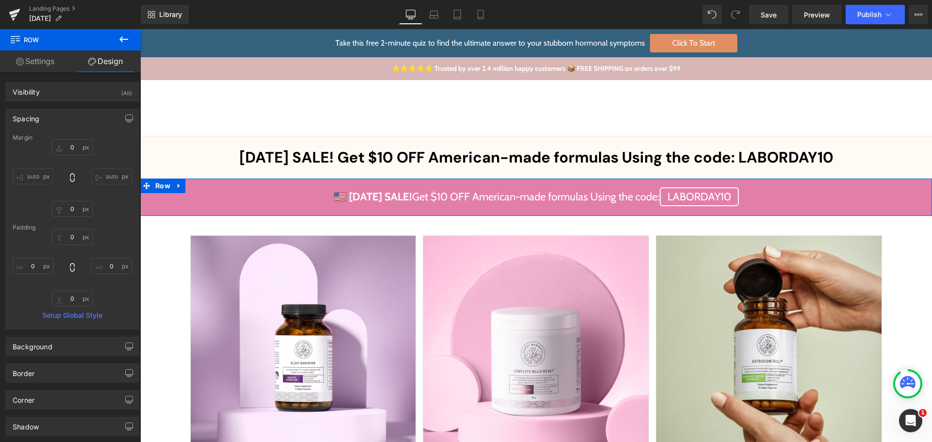
click at [891, 192] on div "🇺🇸 [DATE] SALE! Get $10 OFF American-made formulas Using the code: LABORDAY10 H…" at bounding box center [535, 192] width 791 height 22
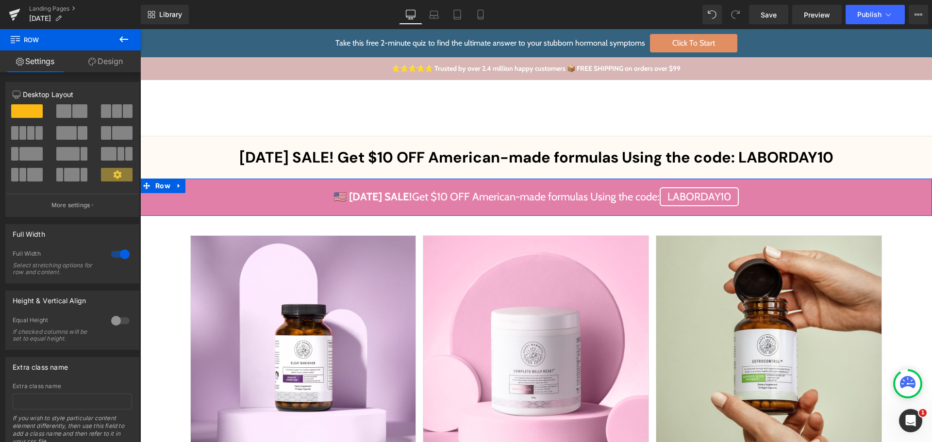
click at [113, 59] on link "Design" at bounding box center [105, 61] width 70 height 22
click at [0, 0] on div "Spacing" at bounding box center [0, 0] width 0 height 0
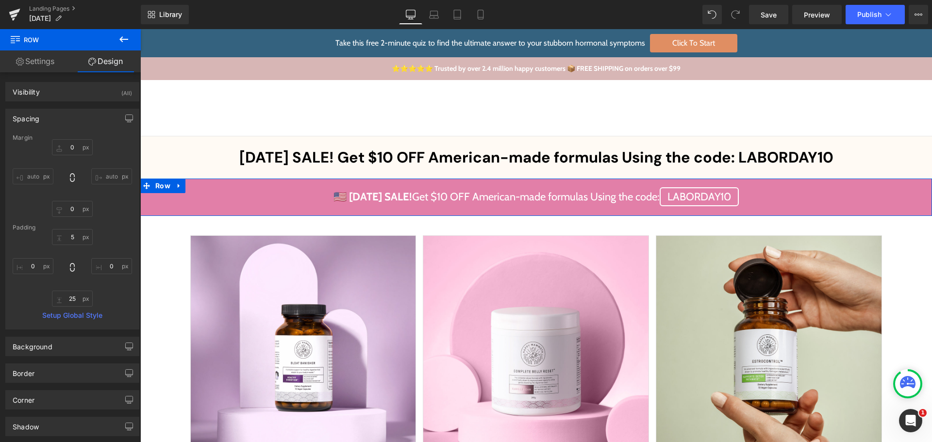
type input "0"
type input "5"
type input "0"
type input "25"
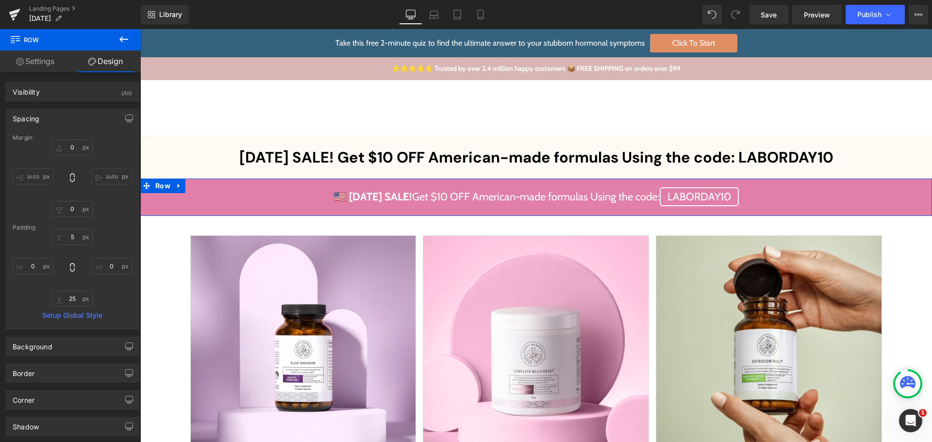
type input "0"
click at [77, 238] on input "5" at bounding box center [72, 237] width 41 height 16
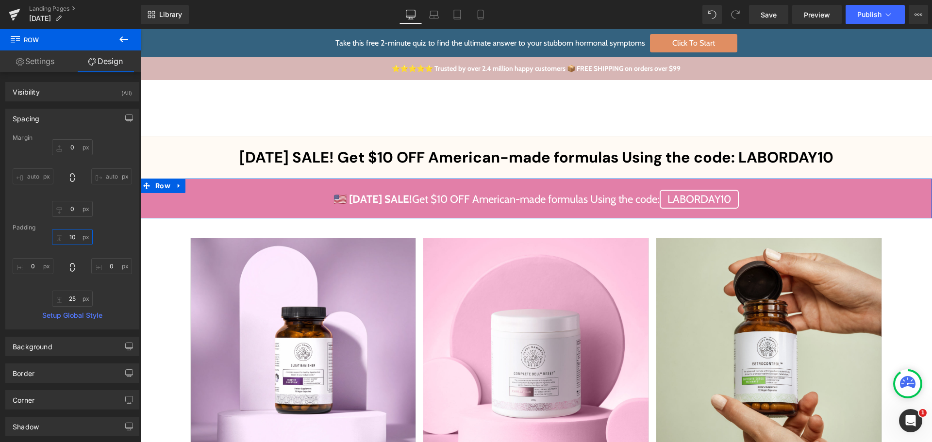
type input "10"
type input "25"
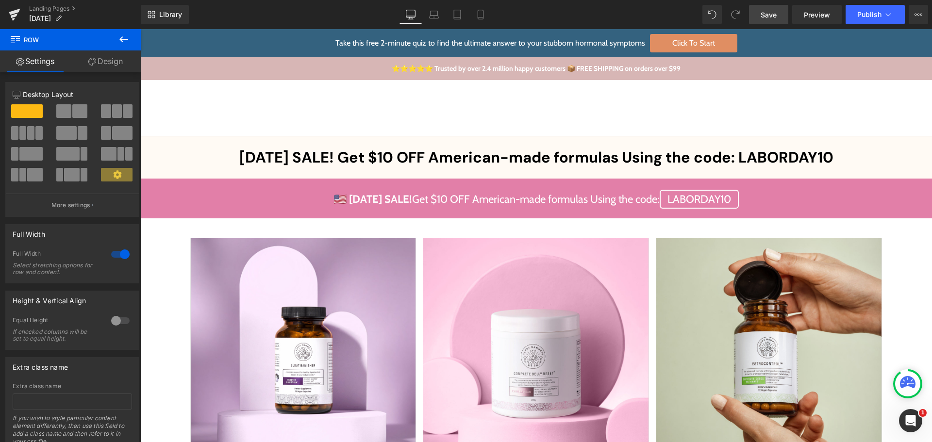
click at [775, 10] on span "Save" at bounding box center [768, 15] width 16 height 10
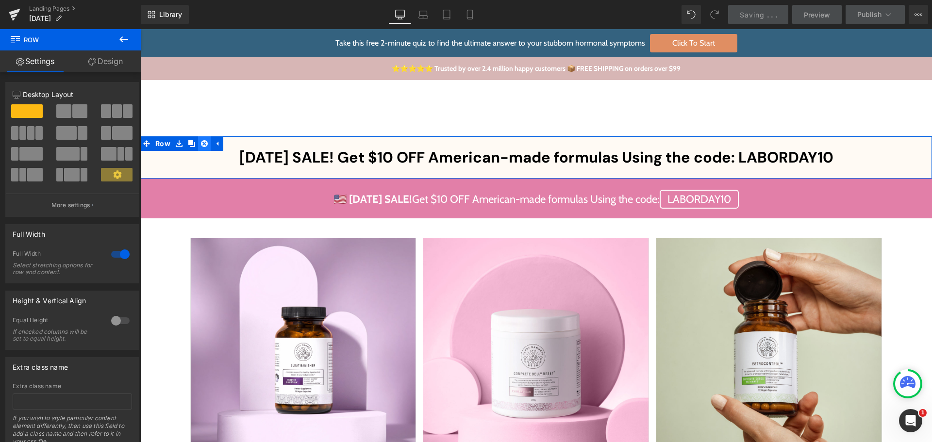
click at [201, 142] on icon at bounding box center [204, 143] width 7 height 7
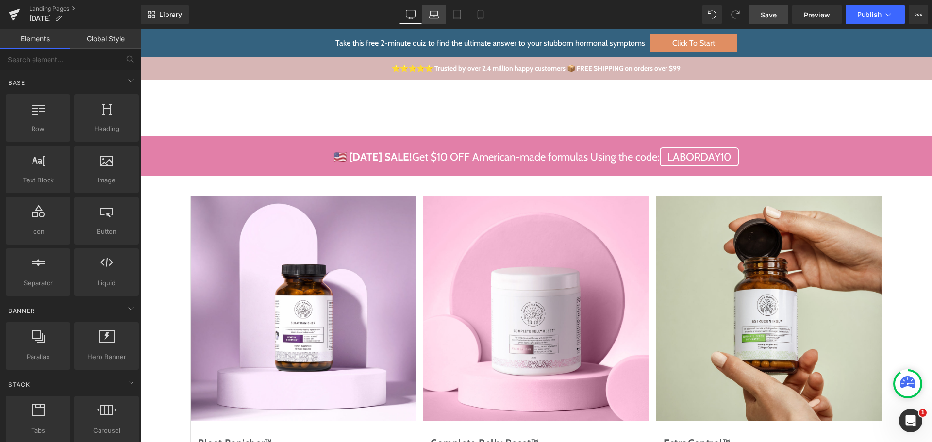
drag, startPoint x: 435, startPoint y: 16, endPoint x: 428, endPoint y: 7, distance: 11.1
click at [435, 16] on icon at bounding box center [434, 15] width 10 height 10
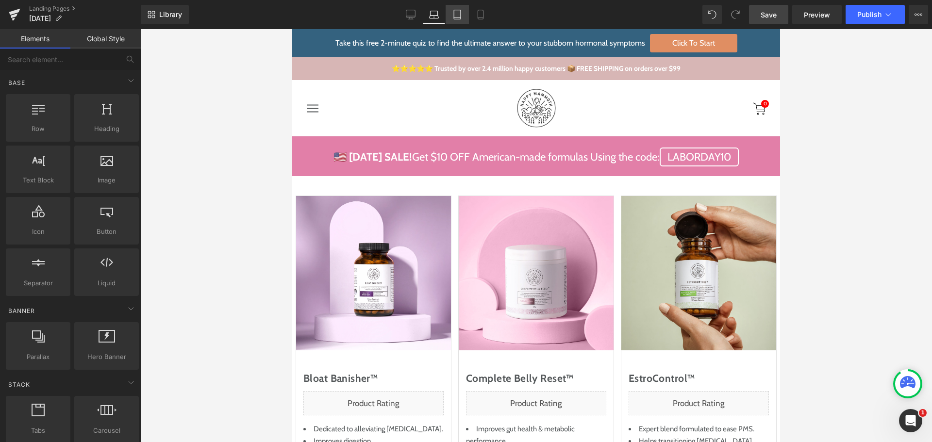
click at [460, 18] on icon at bounding box center [457, 15] width 10 height 10
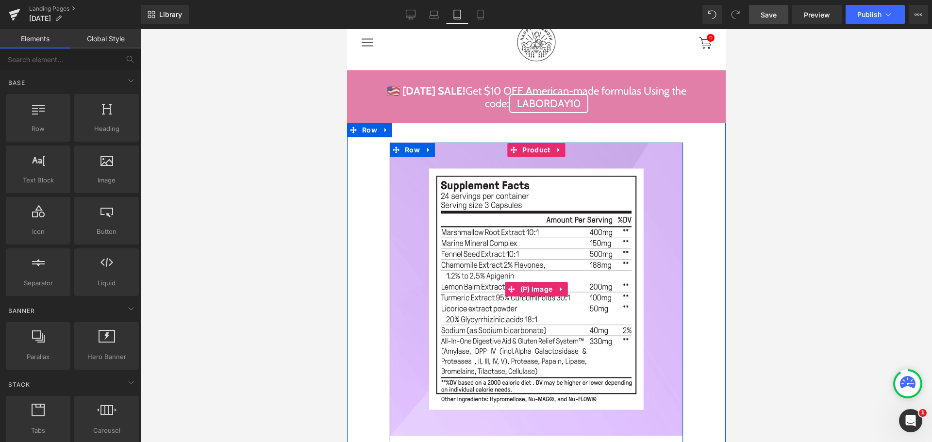
scroll to position [17, 0]
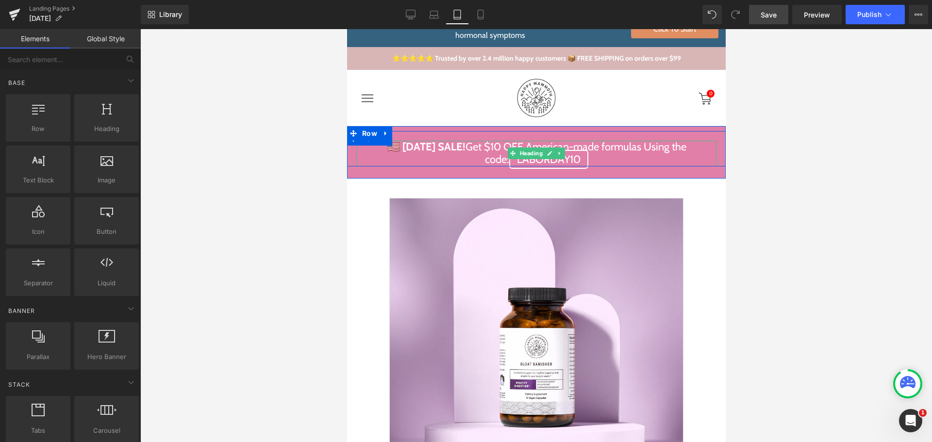
click at [470, 148] on h2 "🇺🇸 [DATE] SALE! Get $10 OFF American-made formulas Using the code: LABORDAY10" at bounding box center [536, 154] width 360 height 26
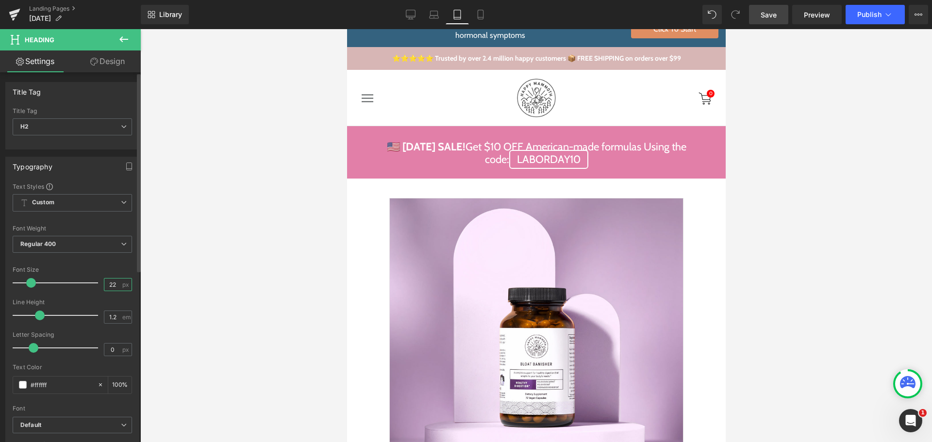
click at [113, 285] on input "22" at bounding box center [112, 285] width 17 height 12
type input "17"
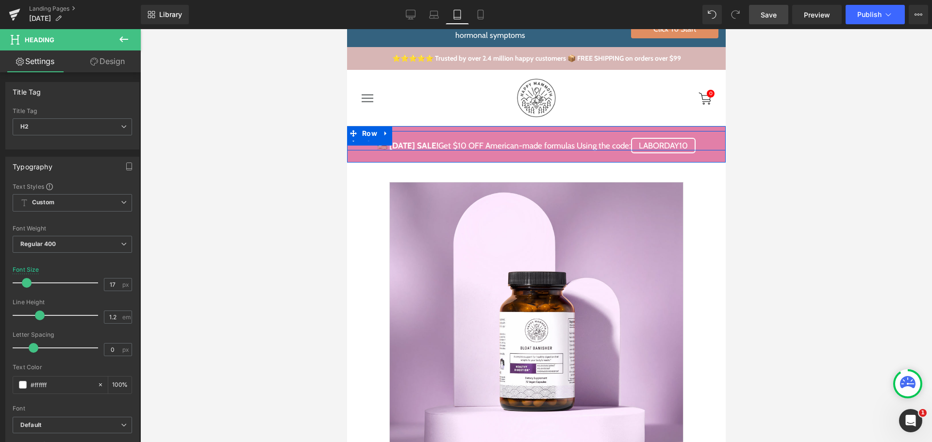
click at [463, 134] on div "🇺🇸 [DATE] SALE! Get $10 OFF American-made formulas Using the code: LABORDAY10 H…" at bounding box center [535, 140] width 378 height 19
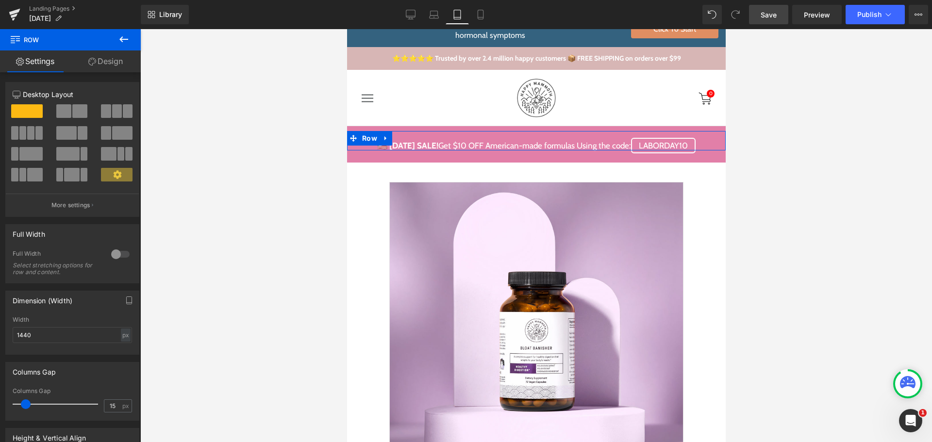
click at [113, 57] on link "Design" at bounding box center [105, 61] width 70 height 22
click at [0, 0] on div "Spacing" at bounding box center [0, 0] width 0 height 0
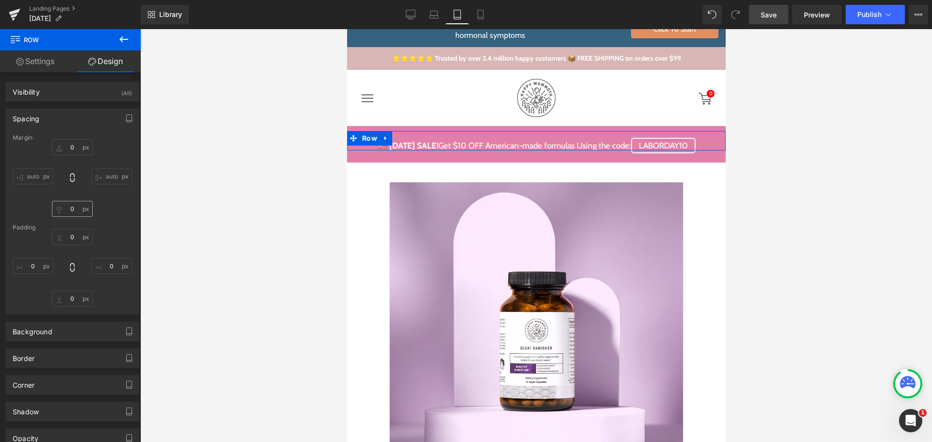
type input "0"
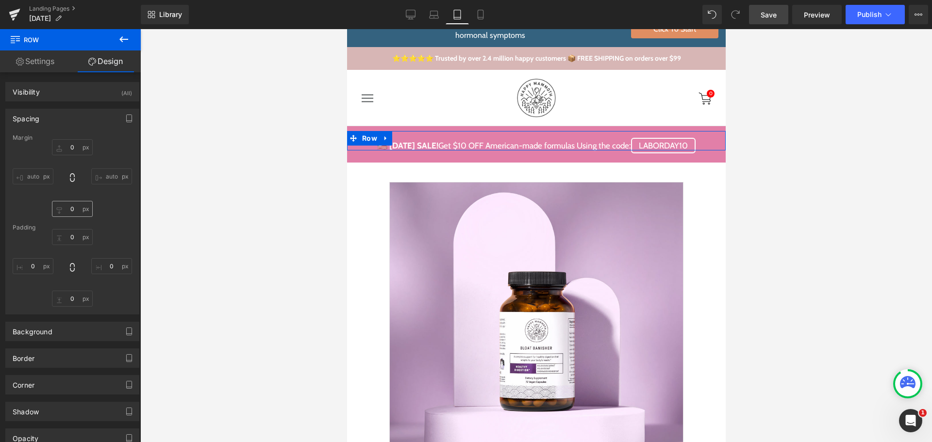
type input "0"
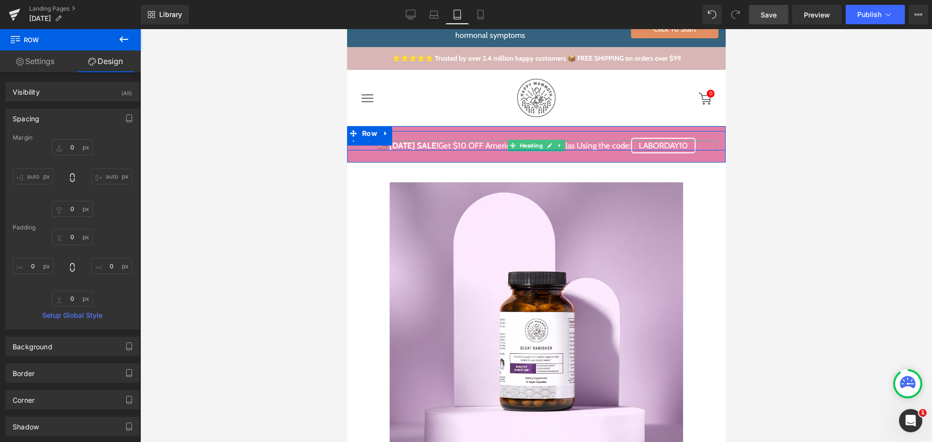
click at [412, 145] on strong "🇺🇸 [DATE] SALE!" at bounding box center [407, 146] width 61 height 10
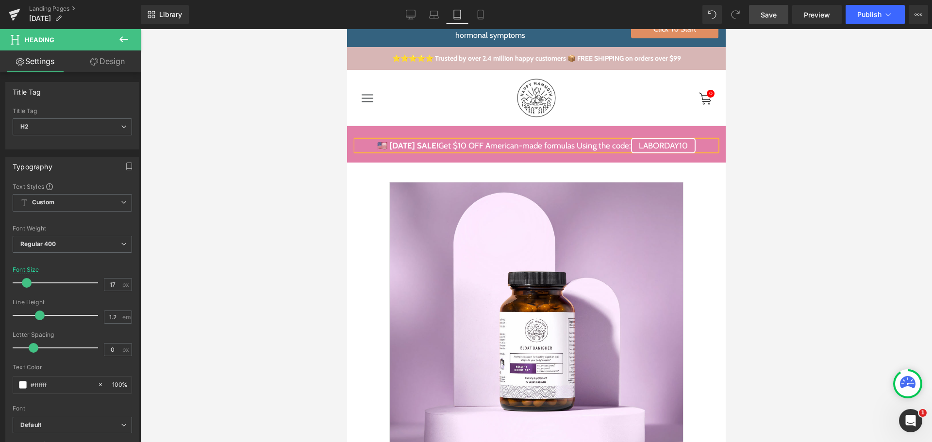
drag, startPoint x: 115, startPoint y: 70, endPoint x: 41, endPoint y: 132, distance: 96.4
click at [115, 70] on link "Design" at bounding box center [107, 61] width 70 height 22
click at [0, 0] on div "Spacing" at bounding box center [0, 0] width 0 height 0
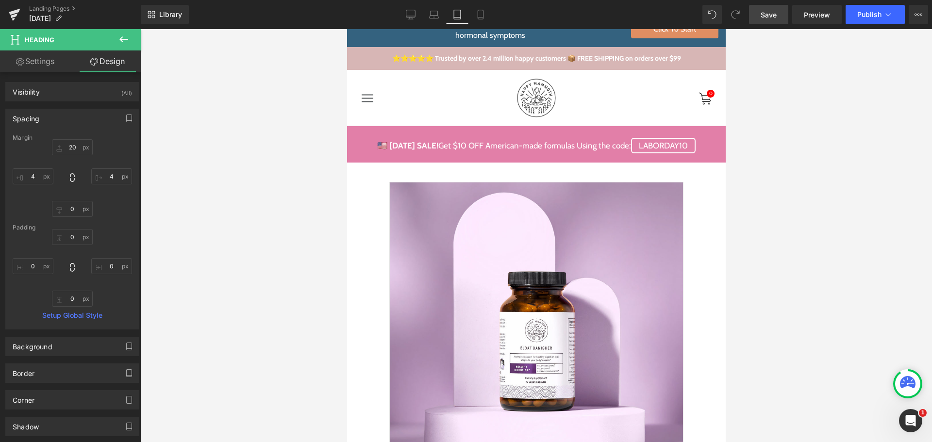
type input "20"
type input "4"
type input "0"
type input "4"
type input "0"
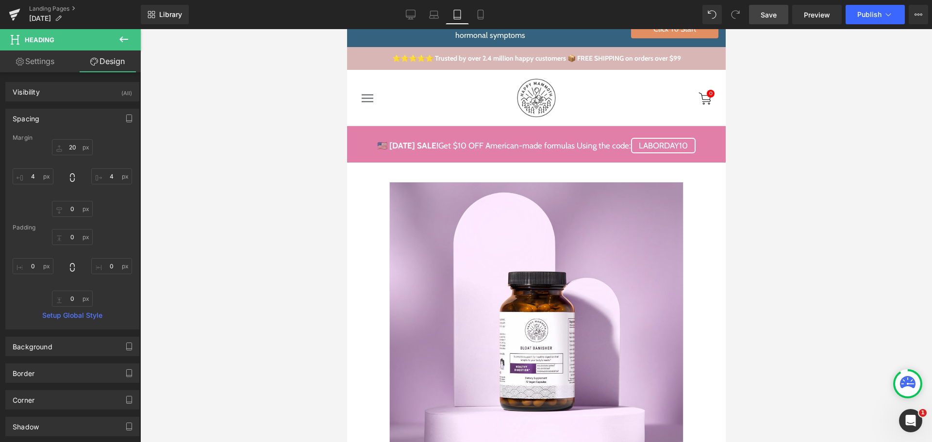
type input "0"
click at [78, 137] on div "Margin" at bounding box center [72, 137] width 119 height 7
click at [74, 148] on input "20" at bounding box center [72, 147] width 41 height 16
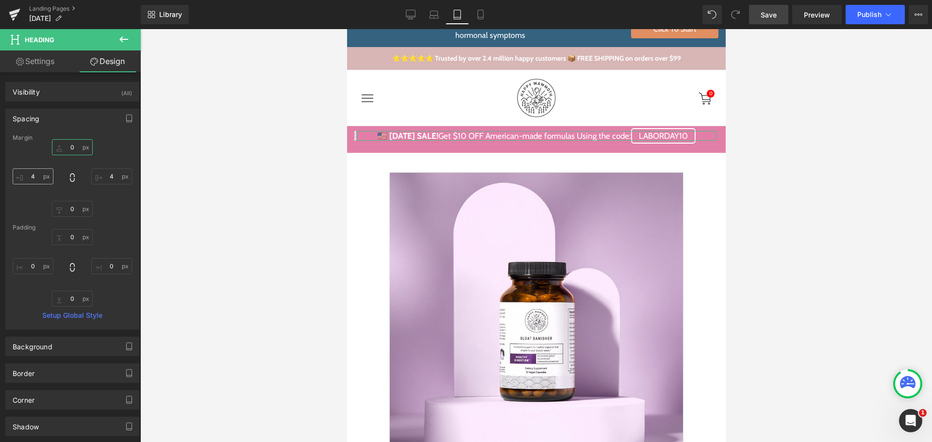
type input "0"
click at [30, 171] on input "4" at bounding box center [33, 176] width 41 height 16
click at [359, 132] on span "Row" at bounding box center [369, 133] width 20 height 15
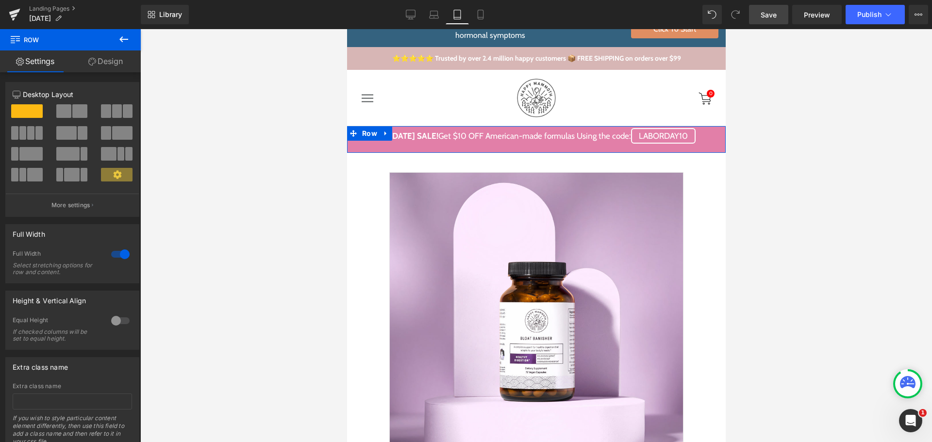
drag, startPoint x: 114, startPoint y: 64, endPoint x: 52, endPoint y: 159, distance: 113.7
click at [114, 64] on link "Design" at bounding box center [105, 61] width 70 height 22
click at [0, 0] on div "Spacing" at bounding box center [0, 0] width 0 height 0
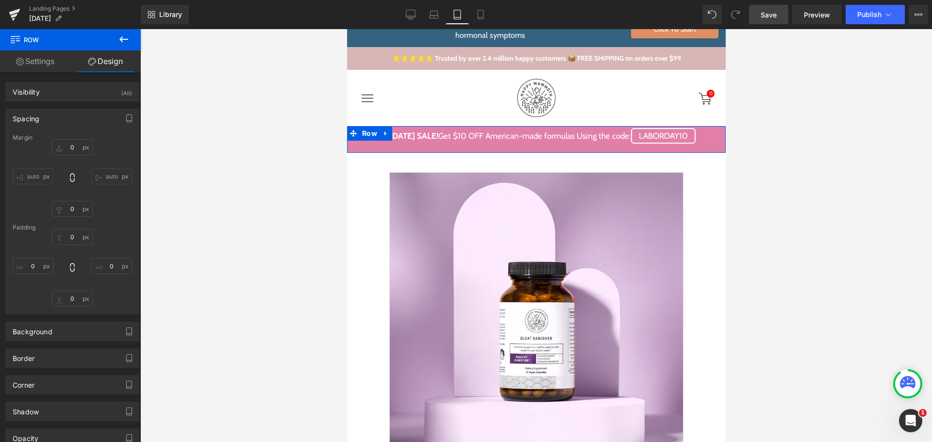
type input "0"
type input "10"
type input "0"
type input "25"
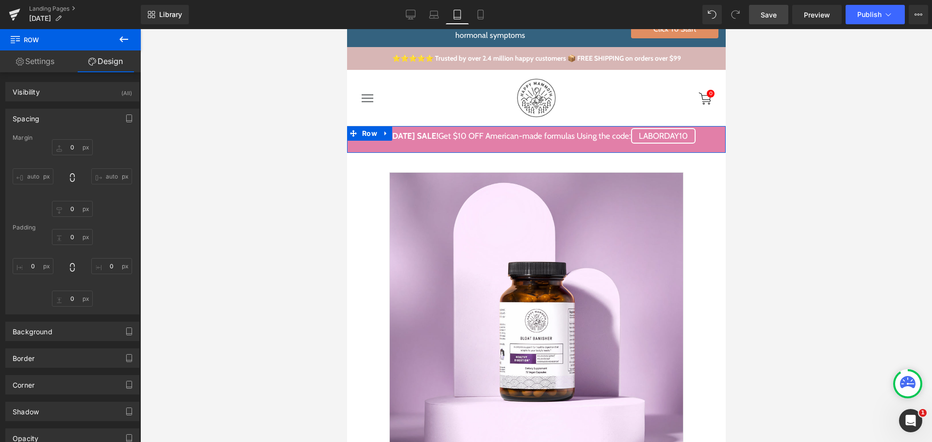
type input "0"
click at [74, 235] on input "10" at bounding box center [72, 237] width 41 height 16
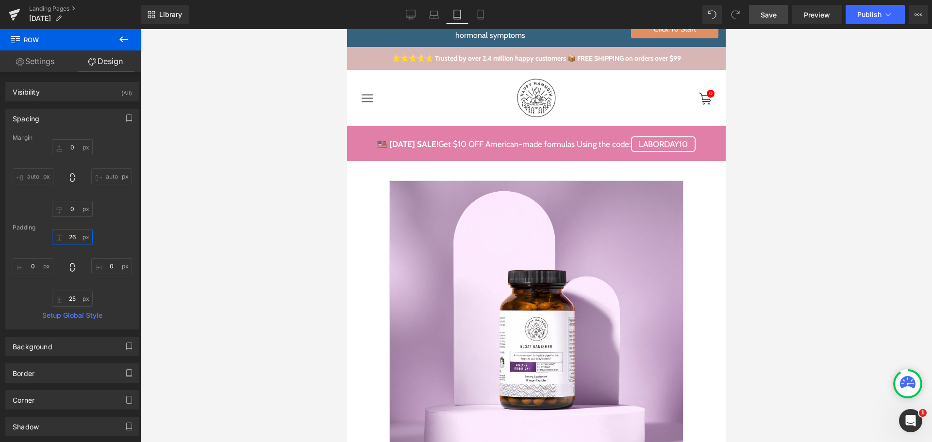
type input "25"
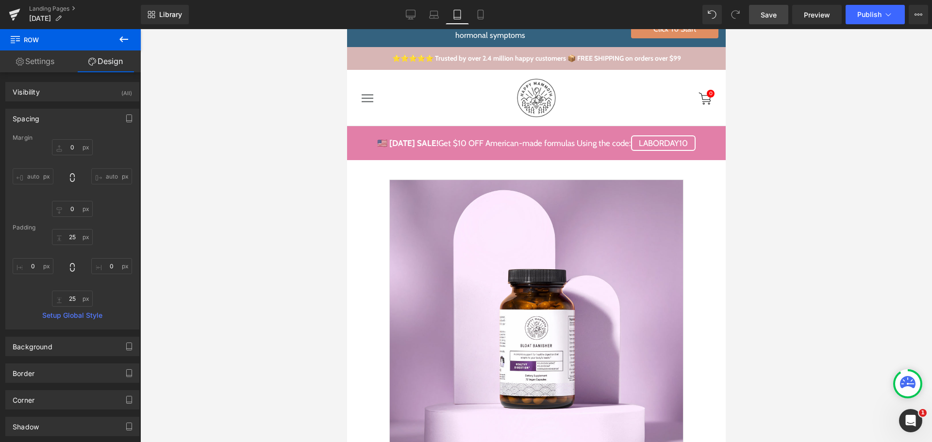
click at [819, 197] on div at bounding box center [535, 235] width 791 height 413
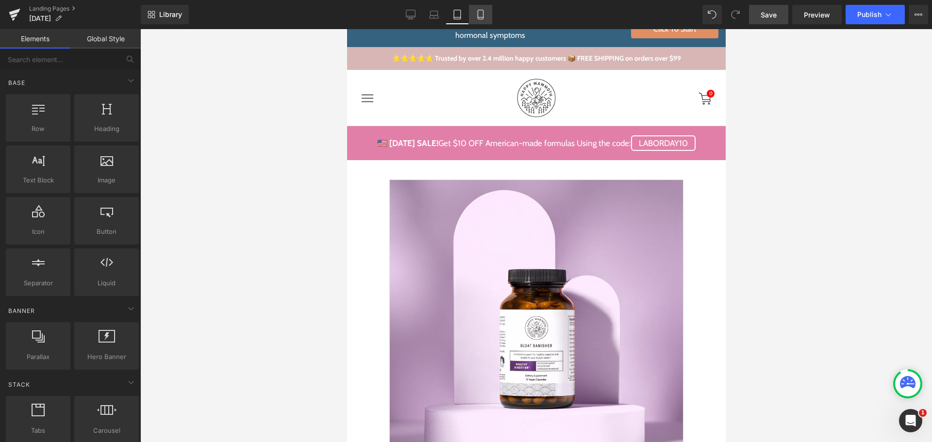
click at [482, 16] on icon at bounding box center [481, 15] width 10 height 10
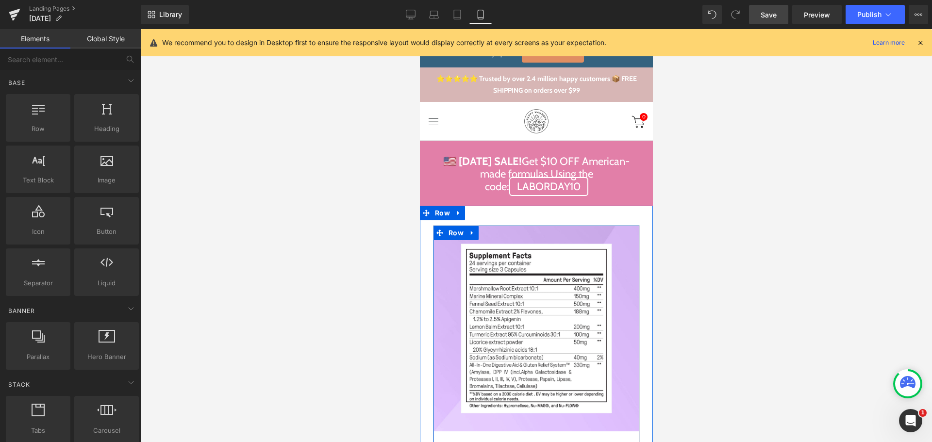
scroll to position [0, 0]
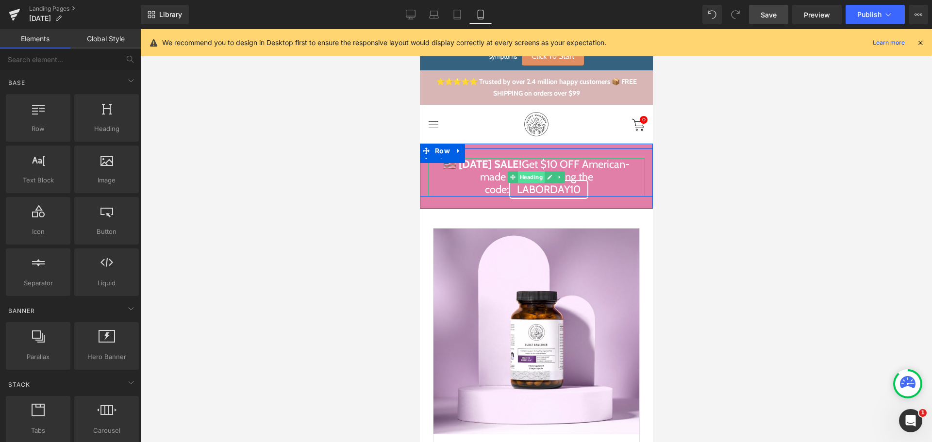
click at [519, 180] on span "Heading" at bounding box center [530, 177] width 27 height 12
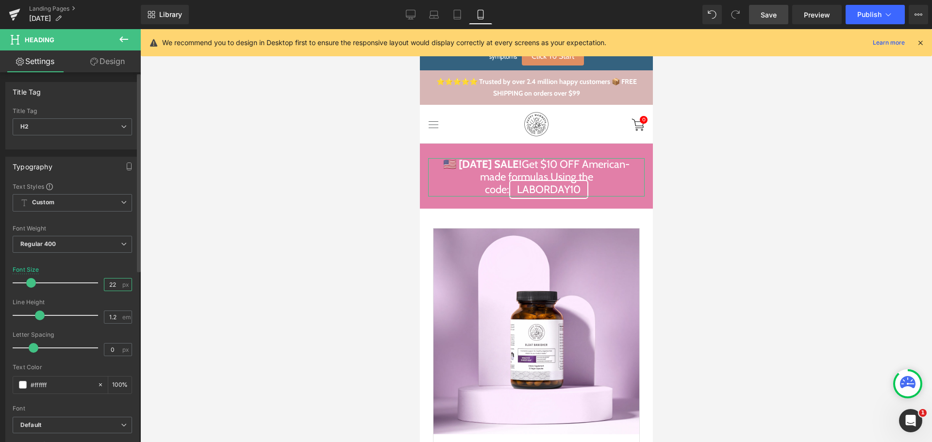
click at [110, 285] on input "22" at bounding box center [112, 285] width 17 height 12
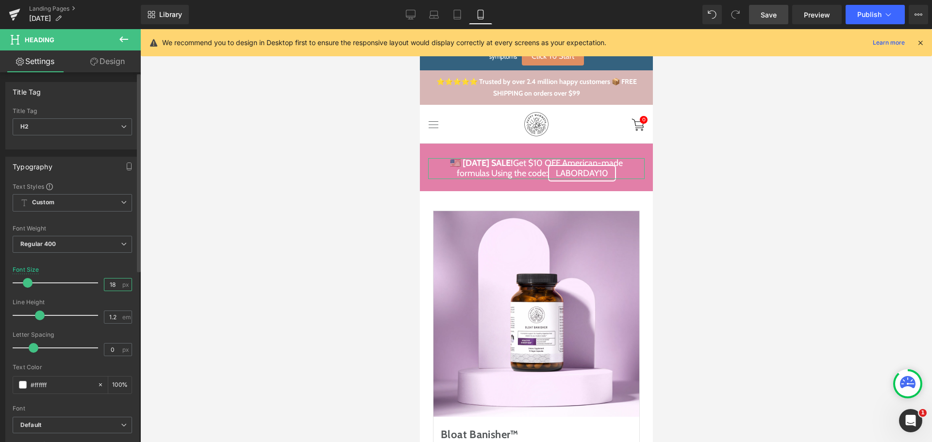
type input "17"
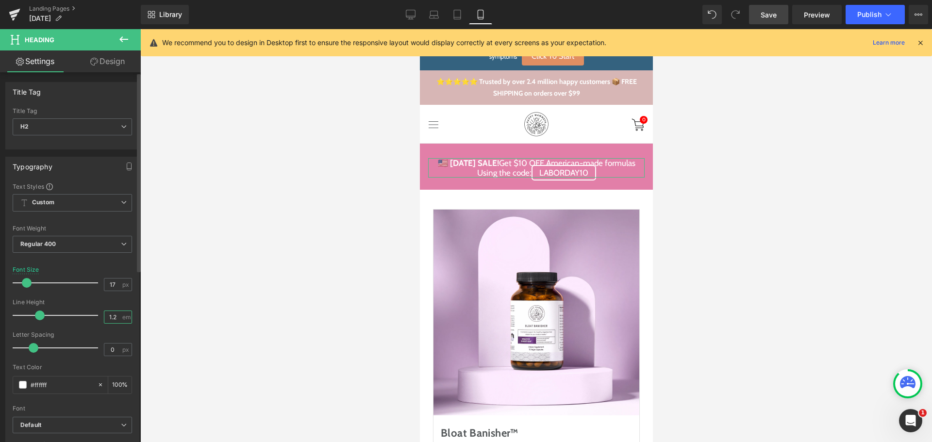
click at [111, 315] on input "1.2" at bounding box center [112, 317] width 17 height 12
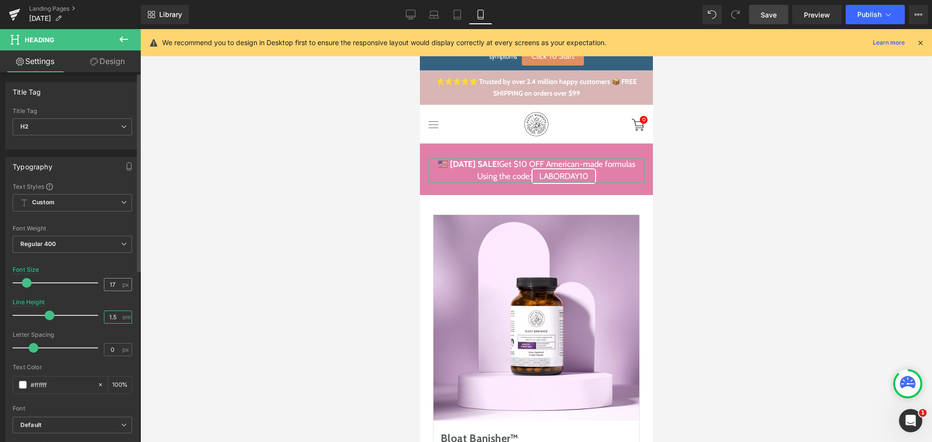
type input "1.5"
click at [112, 280] on input "17" at bounding box center [112, 285] width 17 height 12
type input "16"
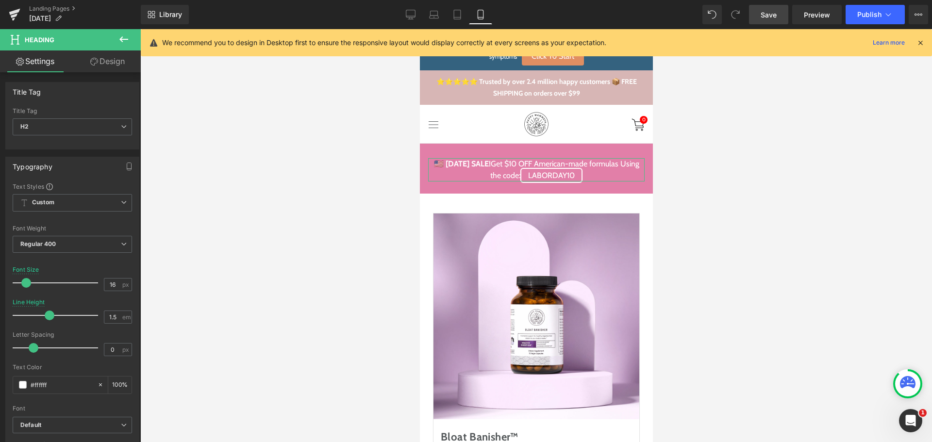
click at [111, 64] on link "Design" at bounding box center [107, 61] width 70 height 22
click at [0, 0] on div "Spacing" at bounding box center [0, 0] width 0 height 0
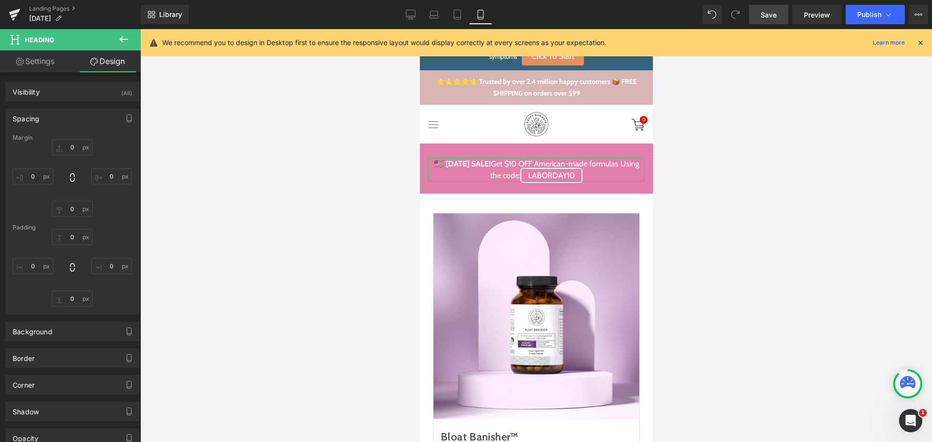
type input "20"
type input "2"
type input "0"
type input "2"
type input "0"
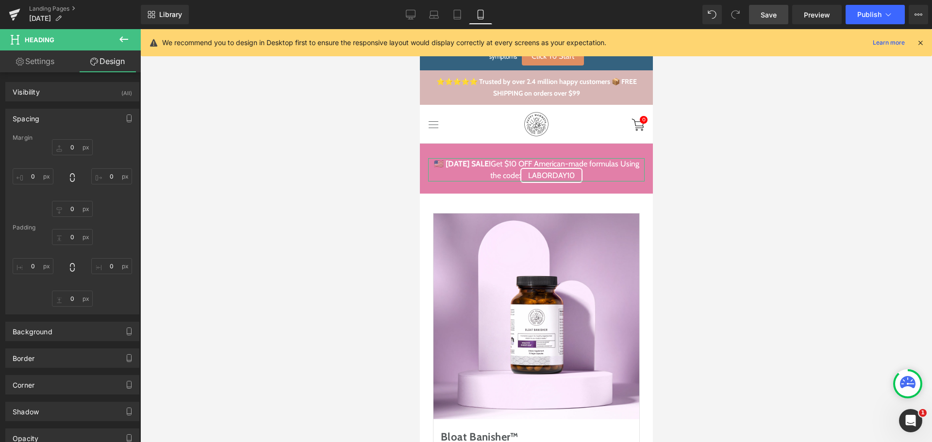
type input "10"
type input "0"
type input "10"
click at [76, 151] on input "20" at bounding box center [72, 147] width 41 height 16
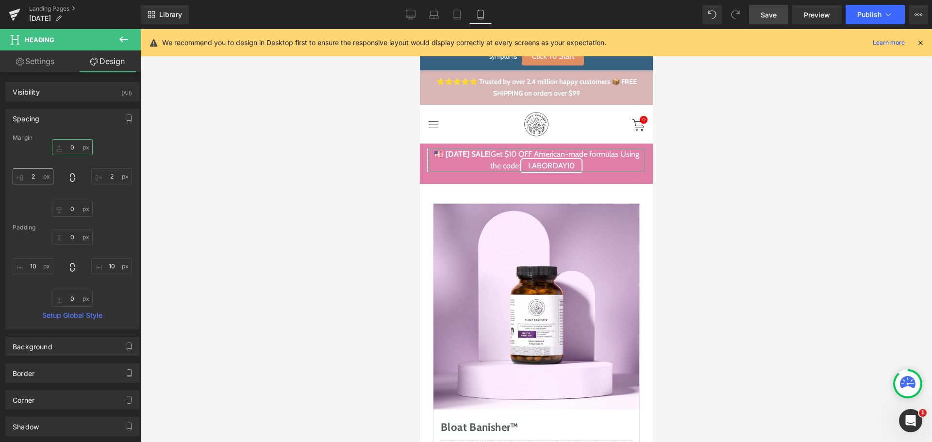
type input "0"
click at [37, 174] on input "2" at bounding box center [33, 176] width 41 height 16
click at [101, 180] on input "2" at bounding box center [111, 176] width 41 height 16
click at [30, 262] on input "10" at bounding box center [33, 266] width 41 height 16
click at [95, 265] on input "10" at bounding box center [111, 266] width 41 height 16
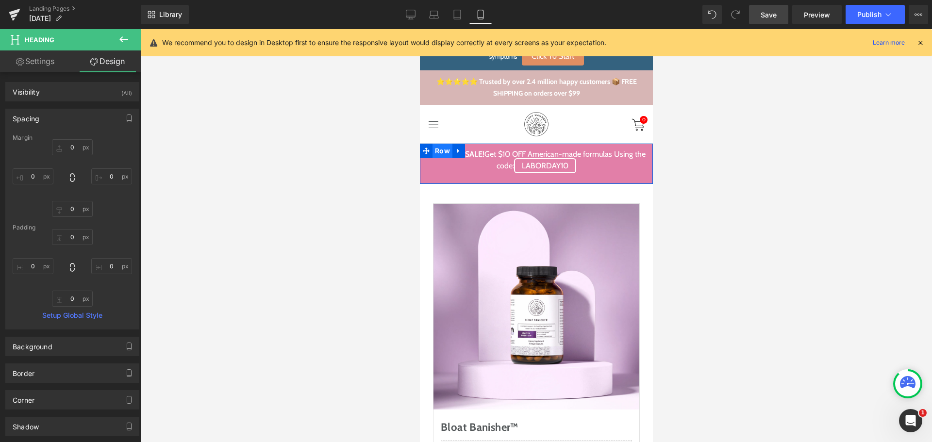
click at [435, 149] on span "Row" at bounding box center [442, 151] width 20 height 15
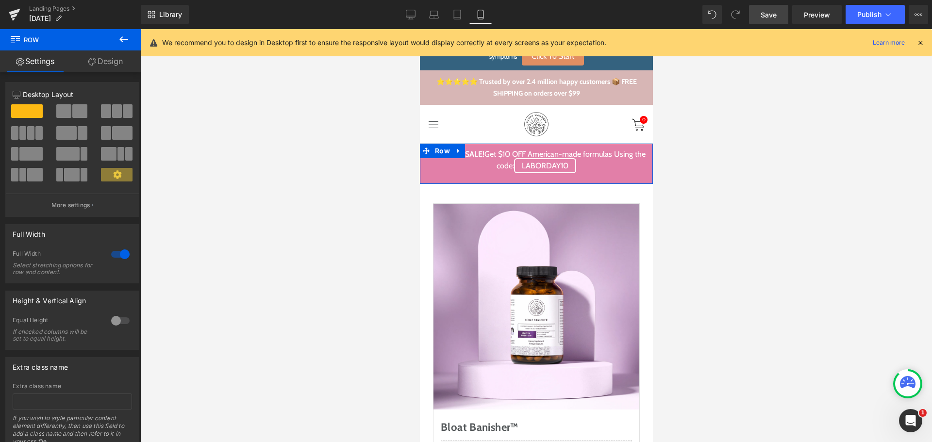
drag, startPoint x: 108, startPoint y: 59, endPoint x: 42, endPoint y: 185, distance: 142.4
click at [108, 59] on link "Design" at bounding box center [105, 61] width 70 height 22
click at [0, 0] on div "Spacing" at bounding box center [0, 0] width 0 height 0
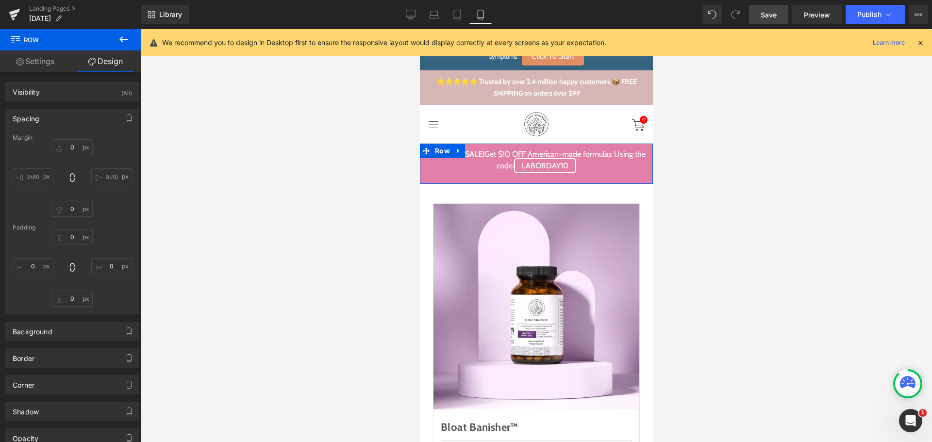
type input "0"
type input "10"
type input "0"
type input "25"
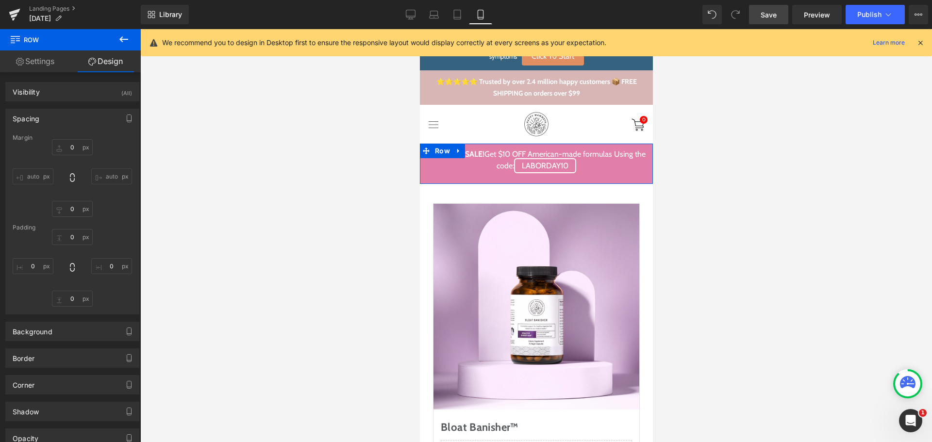
type input "0"
click at [72, 233] on input "10" at bounding box center [72, 237] width 41 height 16
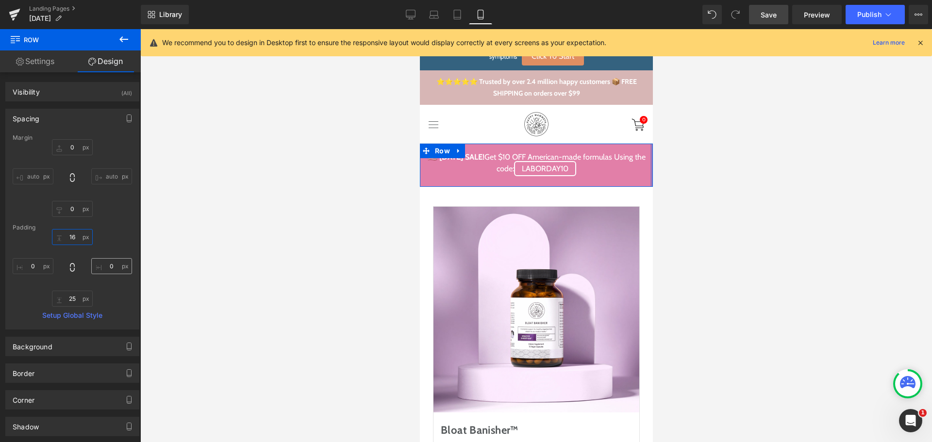
type input "16"
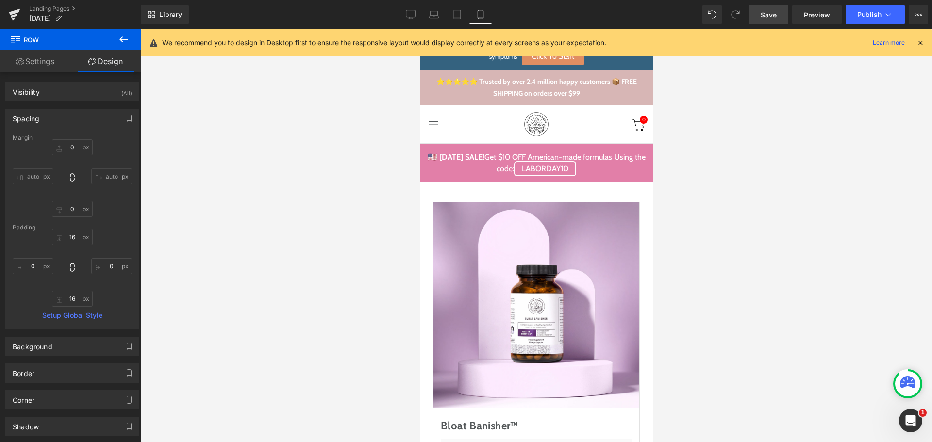
click at [722, 220] on div at bounding box center [535, 235] width 791 height 413
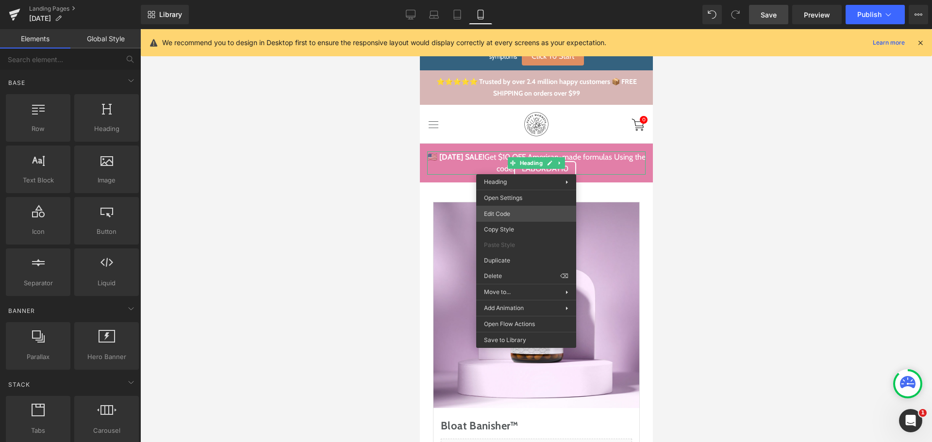
click at [512, 0] on div "Row You are previewing how the will restyle your page. You can not edit Element…" at bounding box center [466, 0] width 932 height 0
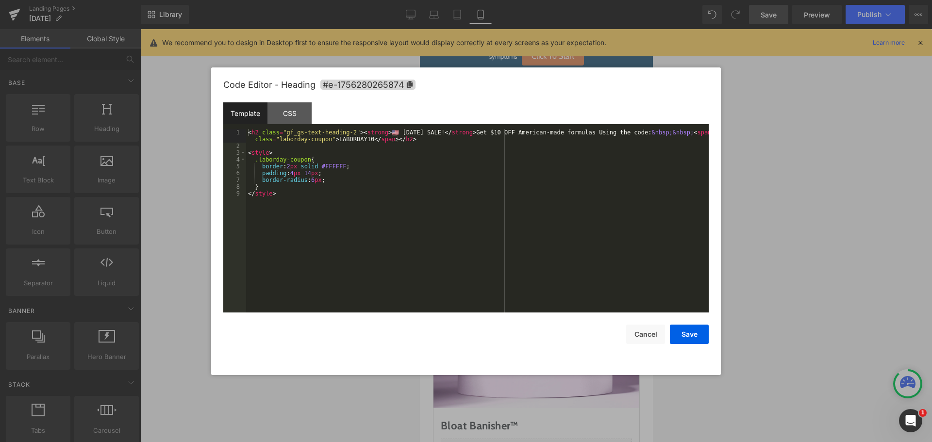
click at [464, 214] on div "< h2 class = "gf_gs-text-heading-2" > < strong > 🇺🇸 [DATE] SALE! </ strong > Ge…" at bounding box center [477, 231] width 462 height 204
click at [464, 185] on div "< h2 class = "gf_gs-text-heading-2" > < strong > 🇺🇸 [DATE] SALE! </ strong > Ge…" at bounding box center [477, 231] width 462 height 204
drag, startPoint x: 416, startPoint y: 140, endPoint x: 246, endPoint y: 132, distance: 170.9
click at [246, 132] on pre "1 2 3 4 5 6 7 8 9 < h2 class = "gf_gs-text-heading-2" > < strong > 🇺🇸 [DATE] SA…" at bounding box center [465, 220] width 485 height 183
click at [439, 162] on div "< h2 class = "gf_gs-text-heading-2" > < strong > 🇺🇸 [DATE] SALE! </ strong > Ge…" at bounding box center [477, 231] width 462 height 204
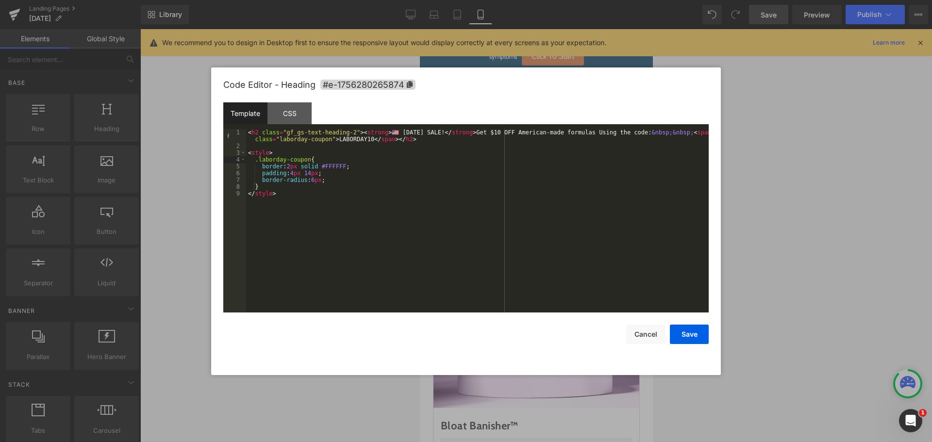
click at [487, 164] on div "< h2 class = "gf_gs-text-heading-2" > < strong > 🇺🇸 [DATE] SALE! </ strong > Ge…" at bounding box center [477, 231] width 462 height 204
drag, startPoint x: 418, startPoint y: 142, endPoint x: 219, endPoint y: 130, distance: 199.3
click at [219, 130] on div "Code Editor - Heading #e-1756280265874 Template CSS 1 2 3 4 5 6 7 8 9 < h2 clas…" at bounding box center [465, 221] width 509 height 308
click at [486, 153] on div "< h2 class = "gf_gs-text-heading-2" > < strong > 🇺🇸 [DATE] SALE! </ strong > Ge…" at bounding box center [477, 231] width 462 height 204
click at [622, 133] on div "< h2 class = "gf_gs-text-heading-2" > < strong > 🇺🇸 [DATE] SALE! </ strong > Ge…" at bounding box center [477, 231] width 462 height 204
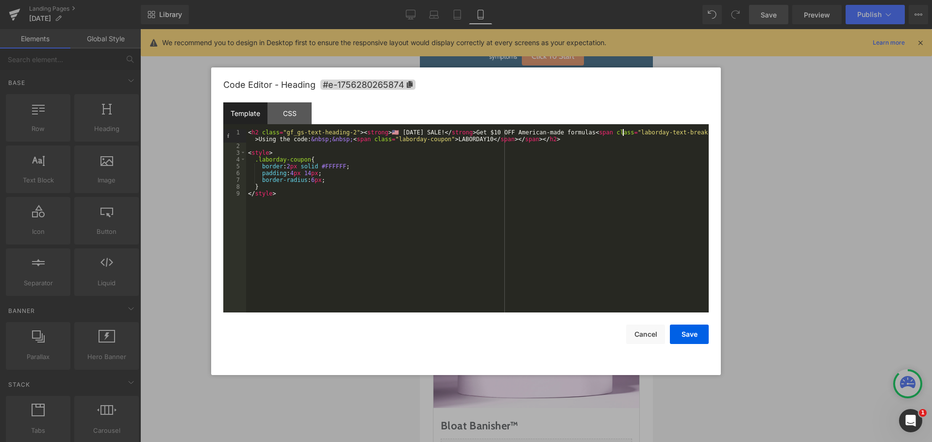
click at [683, 133] on div "< h2 class = "gf_gs-text-heading-2" > < strong > 🇺🇸 [DATE] SALE! </ strong > Ge…" at bounding box center [477, 231] width 462 height 204
click at [265, 184] on div "< h2 class = "gf_gs-text-heading-2" > < strong > 🇺🇸 [DATE] SALE! </ strong > Ge…" at bounding box center [477, 231] width 462 height 204
paste textarea
click at [316, 208] on div "< h2 class = "gf_gs-text-heading-2" > < strong > 🇺🇸 [DATE] SALE! </ strong > Ge…" at bounding box center [477, 231] width 462 height 204
paste textarea
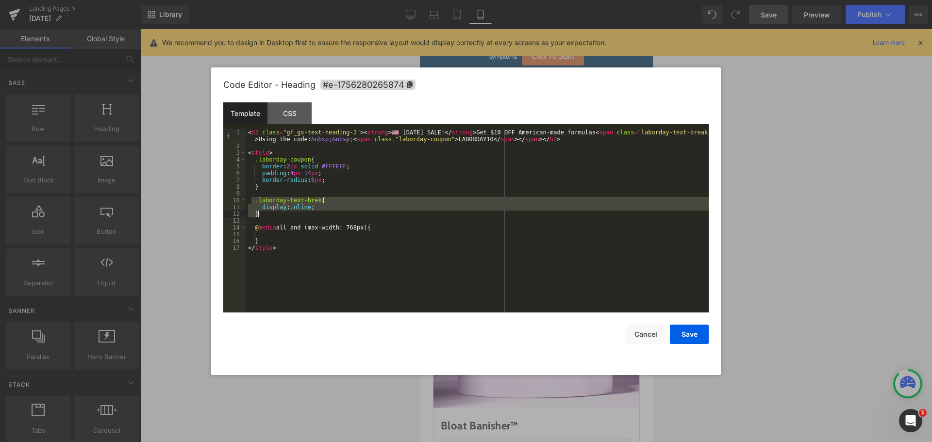
drag, startPoint x: 252, startPoint y: 200, endPoint x: 261, endPoint y: 212, distance: 15.2
click at [261, 212] on div "< h2 class = "gf_gs-text-heading-2" > < strong > 🇺🇸 [DATE] SALE! </ strong > Ge…" at bounding box center [477, 231] width 462 height 204
click at [264, 236] on div "< h2 class = "gf_gs-text-heading-2" > < strong > 🇺🇸 [DATE] SALE! </ strong > Ge…" at bounding box center [477, 231] width 462 height 204
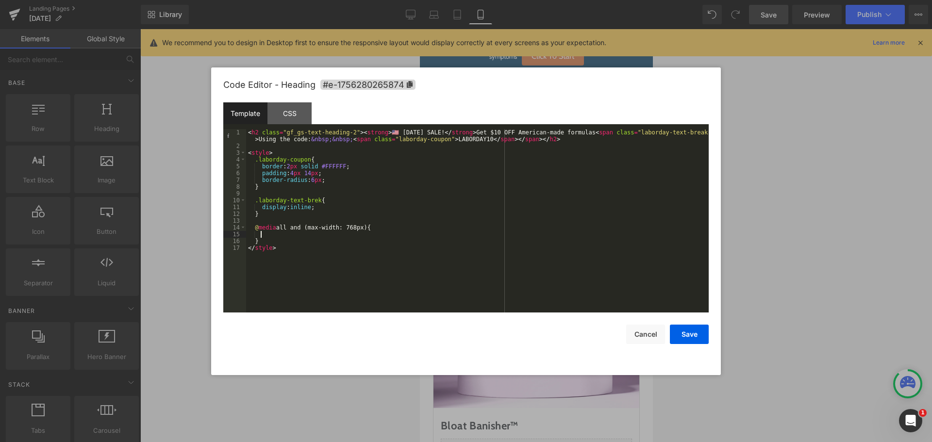
paste textarea
click at [298, 243] on div "< h2 class = "gf_gs-text-heading-2" > < strong > 🇺🇸 [DATE] SALE! </ strong > Ge…" at bounding box center [477, 231] width 462 height 204
click at [314, 205] on div "< h2 class = "gf_gs-text-heading-2" > < strong > 🇺🇸 [DATE] SALE! </ strong > Ge…" at bounding box center [477, 231] width 462 height 204
click at [345, 224] on div "< h2 class = "gf_gs-text-heading-2" > < strong > 🇺🇸 [DATE] SALE! </ strong > Ge…" at bounding box center [477, 231] width 462 height 204
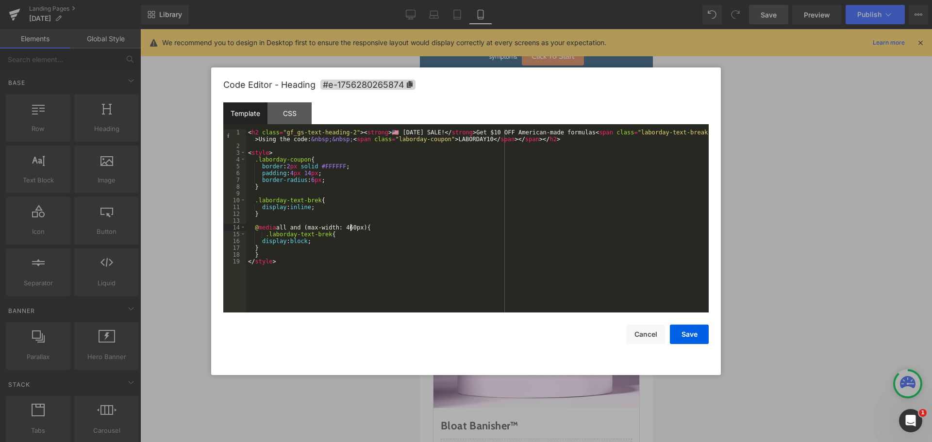
click at [355, 255] on div "< h2 class = "gf_gs-text-heading-2" > < strong > 🇺🇸 [DATE] SALE! </ strong > Ge…" at bounding box center [477, 231] width 462 height 204
click at [692, 329] on button "Save" at bounding box center [689, 334] width 39 height 19
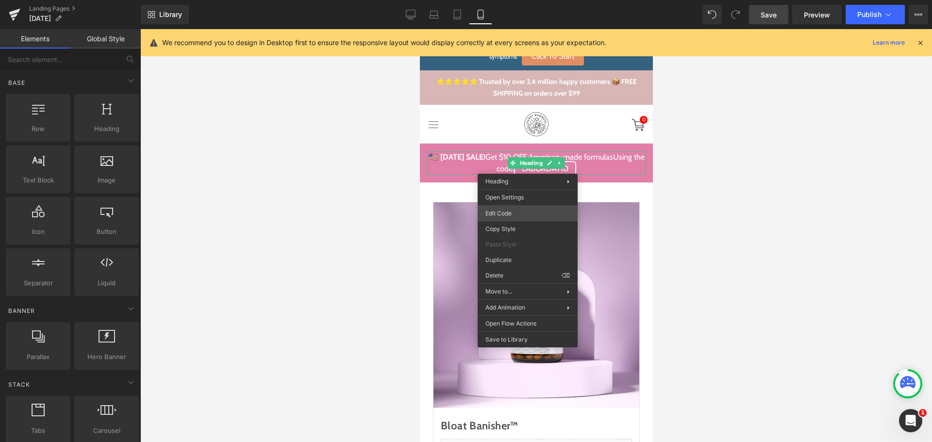
click at [523, 0] on div "Row You are previewing how the will restyle your page. You can not edit Element…" at bounding box center [466, 0] width 932 height 0
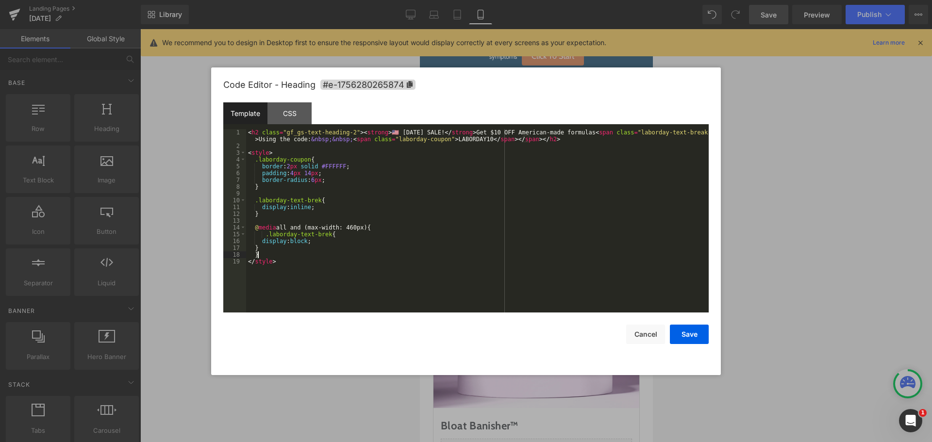
click at [457, 253] on div "< h2 class = "gf_gs-text-heading-2" > < strong > 🇺🇸 [DATE] SALE! </ strong > Ge…" at bounding box center [477, 231] width 462 height 204
click at [333, 258] on div "< h2 class = "gf_gs-text-heading-2" > < strong > 🇺🇸 [DATE] SALE! </ strong > Ge…" at bounding box center [477, 231] width 462 height 204
click at [345, 245] on div "< h2 class = "gf_gs-text-heading-2" > < strong > 🇺🇸 [DATE] SALE! </ strong > Ge…" at bounding box center [477, 231] width 462 height 204
click at [323, 234] on div "< h2 class = "gf_gs-text-heading-2" > < strong > 🇺🇸 [DATE] SALE! </ strong > Ge…" at bounding box center [477, 231] width 462 height 204
click at [409, 251] on div "< h2 class = "gf_gs-text-heading-2" > < strong > 🇺🇸 [DATE] SALE! </ strong > Ge…" at bounding box center [477, 231] width 462 height 204
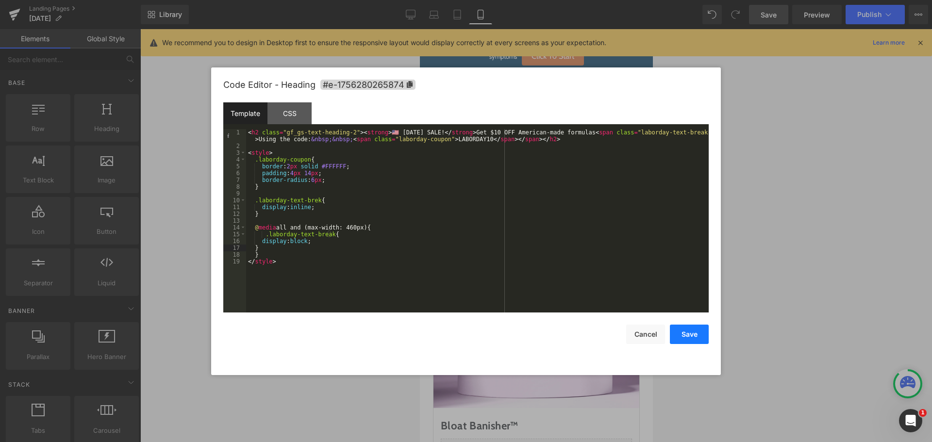
click at [690, 331] on button "Save" at bounding box center [689, 334] width 39 height 19
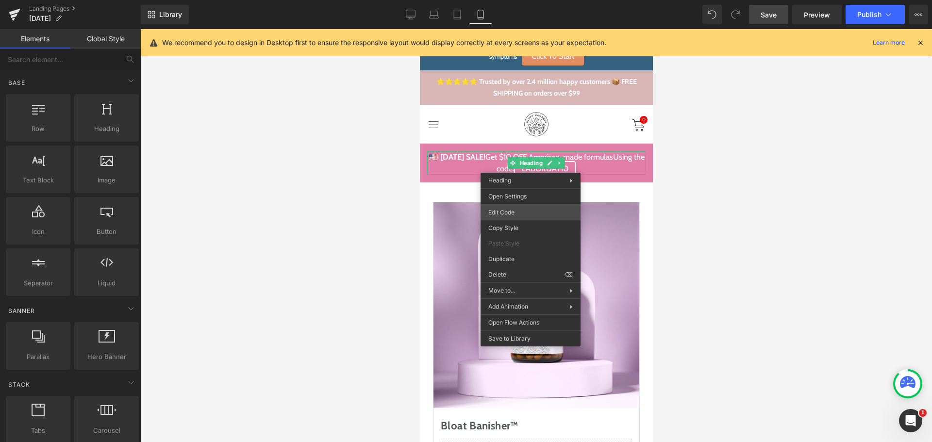
click at [525, 0] on div "Row You are previewing how the will restyle your page. You can not edit Element…" at bounding box center [466, 0] width 932 height 0
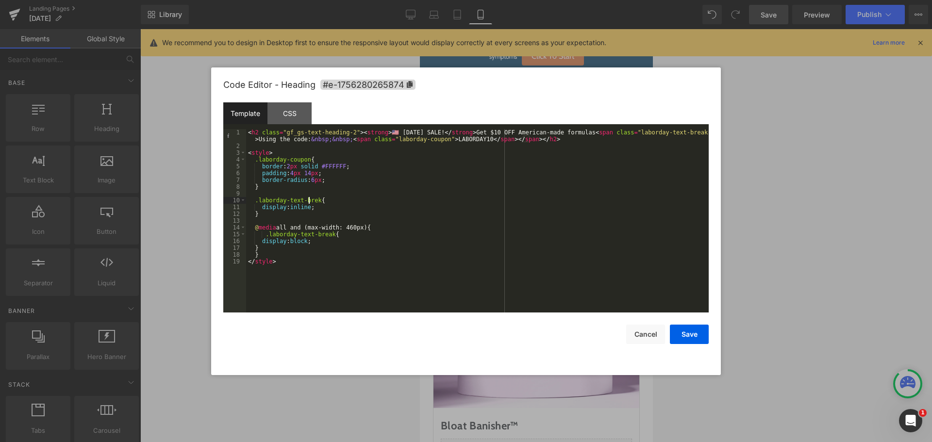
click at [310, 199] on div "< h2 class = "gf_gs-text-heading-2" > < strong > 🇺🇸 [DATE] SALE! </ strong > Ge…" at bounding box center [477, 231] width 462 height 204
click at [328, 206] on div "< h2 class = "gf_gs-text-heading-2" > < strong > 🇺🇸 [DATE] SALE! </ strong > Ge…" at bounding box center [477, 231] width 462 height 204
click at [686, 339] on button "Save" at bounding box center [689, 334] width 39 height 19
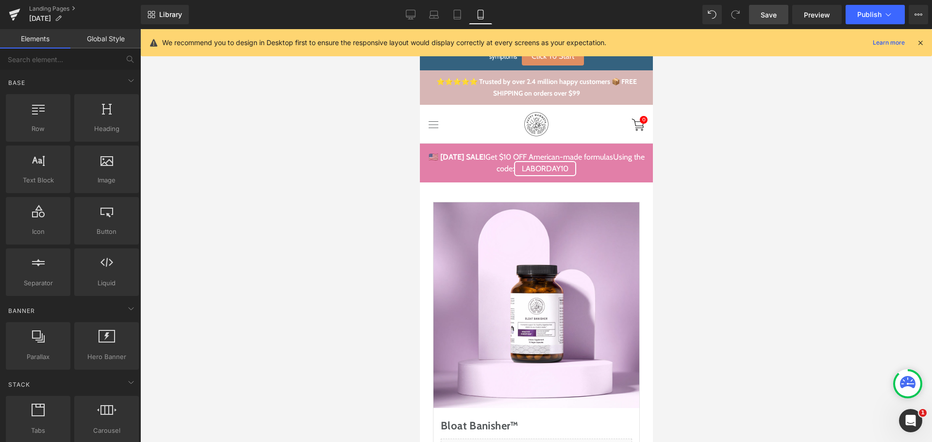
click at [764, 19] on span "Save" at bounding box center [768, 15] width 16 height 10
click at [761, 97] on div at bounding box center [535, 235] width 791 height 413
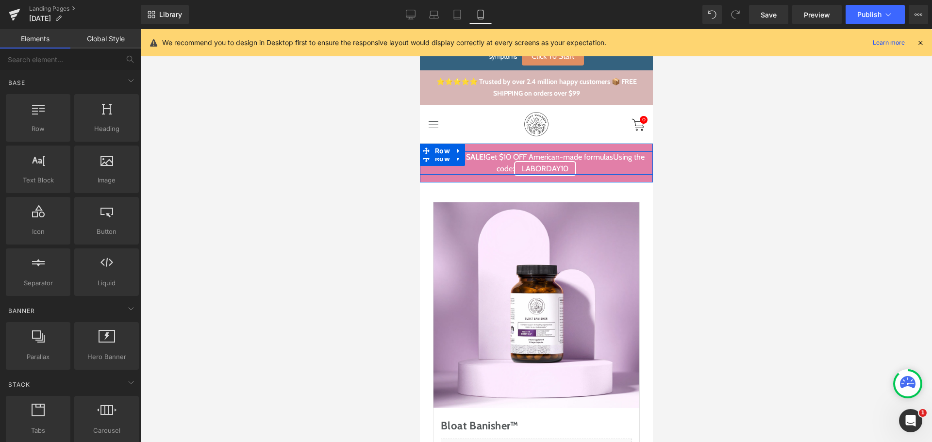
drag, startPoint x: 529, startPoint y: 166, endPoint x: 533, endPoint y: 172, distance: 6.7
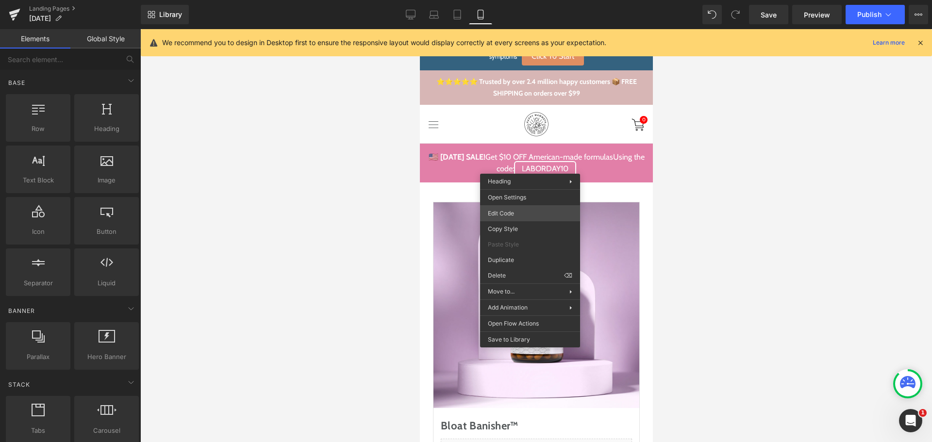
click at [525, 213] on span "Edit Code" at bounding box center [530, 213] width 84 height 9
click at [530, 216] on span "Edit Code" at bounding box center [530, 213] width 84 height 9
click at [501, 210] on span "Edit Code" at bounding box center [530, 213] width 84 height 9
click at [713, 195] on div at bounding box center [535, 235] width 791 height 413
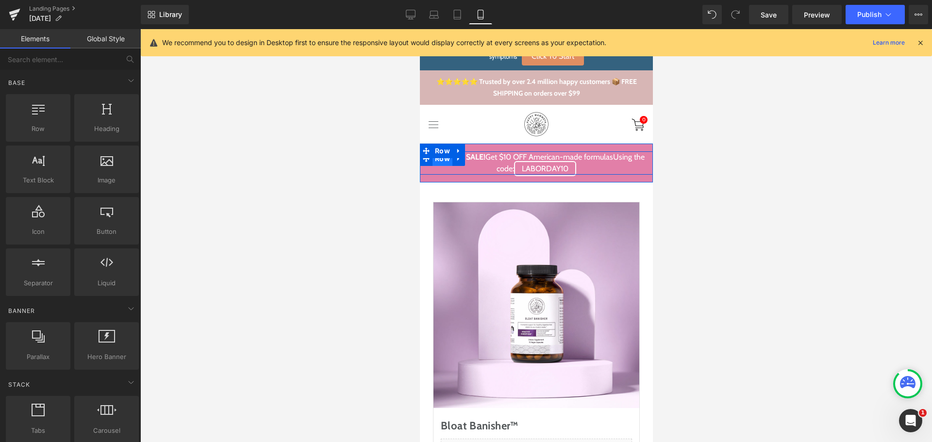
click at [445, 165] on span "Row" at bounding box center [442, 158] width 20 height 15
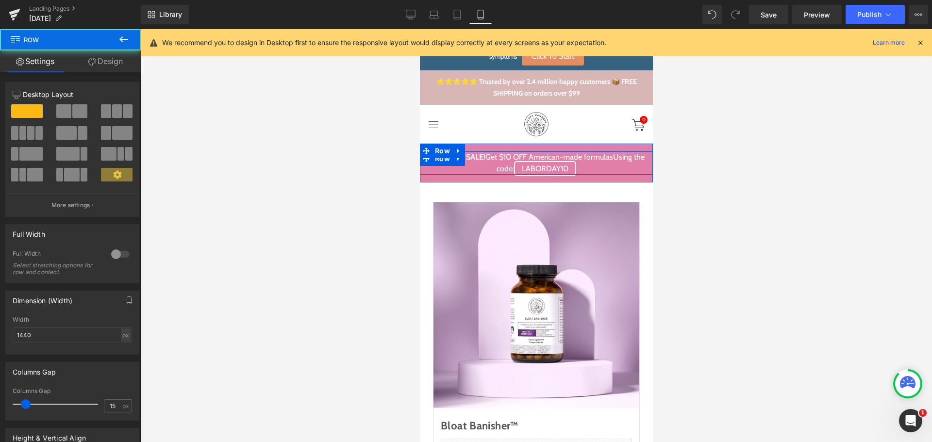
click at [489, 157] on h2 "🇺🇸 [DATE] SALE! Get $10 OFF American-made formulas Using the code: LABORDAY10" at bounding box center [536, 162] width 218 height 23
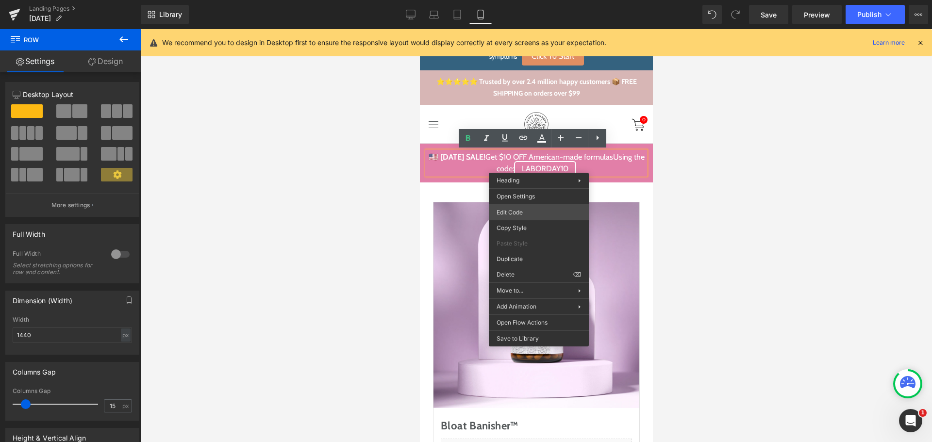
click at [538, 0] on div "Row You are previewing how the will restyle your page. You can not edit Element…" at bounding box center [466, 0] width 932 height 0
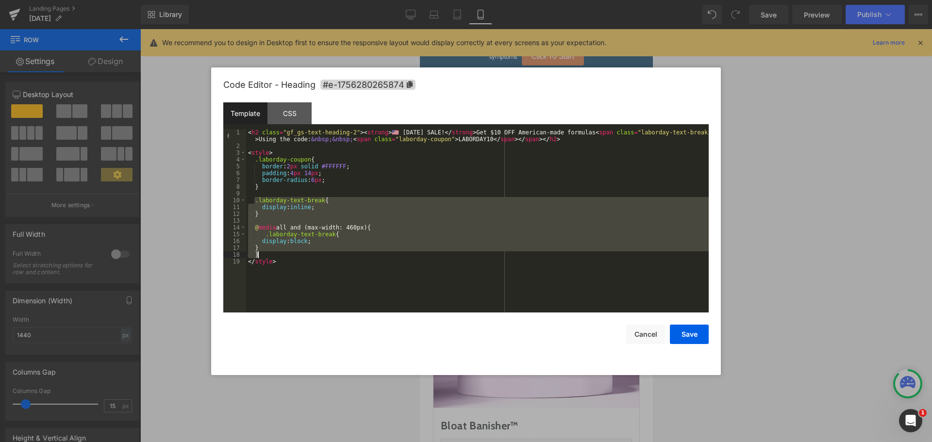
drag, startPoint x: 254, startPoint y: 200, endPoint x: 263, endPoint y: 253, distance: 54.2
click at [263, 253] on div "< h2 class = "gf_gs-text-heading-2" > < strong > 🇺🇸 [DATE] SALE! </ strong > Ge…" at bounding box center [477, 231] width 462 height 204
click at [333, 247] on div "< h2 class = "gf_gs-text-heading-2" > < strong > 🇺🇸 [DATE] SALE! </ strong > Ge…" at bounding box center [477, 220] width 462 height 183
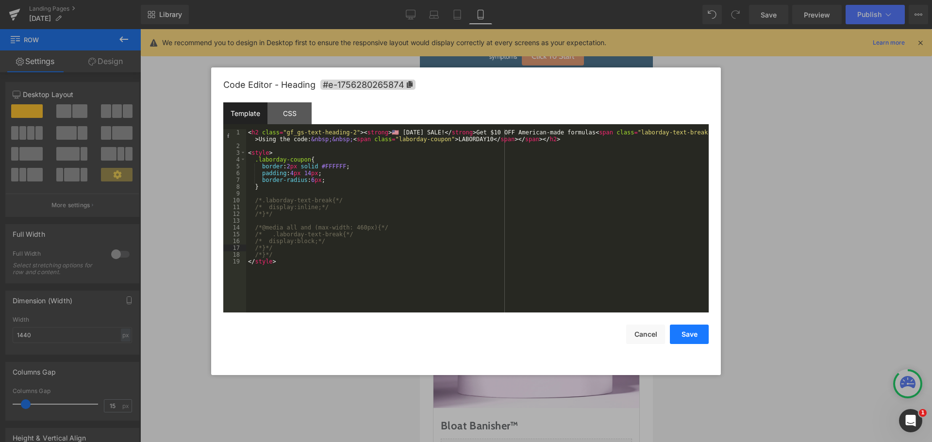
click at [692, 328] on button "Save" at bounding box center [689, 334] width 39 height 19
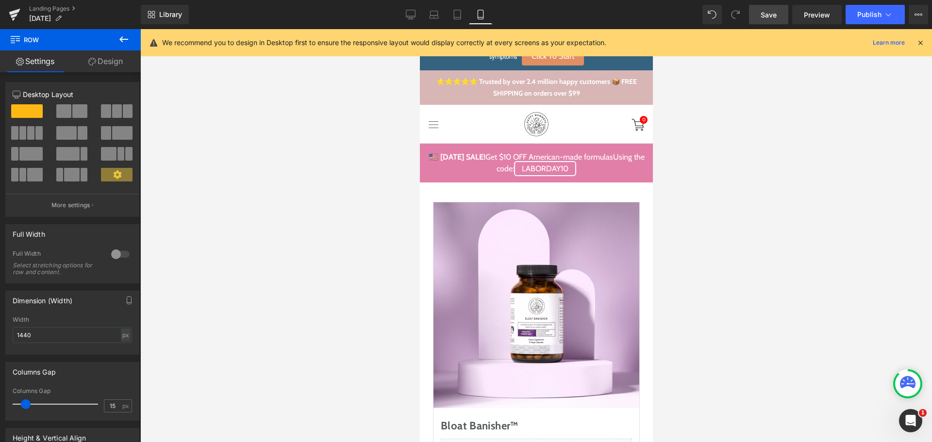
click at [766, 13] on span "Save" at bounding box center [768, 15] width 16 height 10
click at [744, 163] on div at bounding box center [535, 235] width 791 height 413
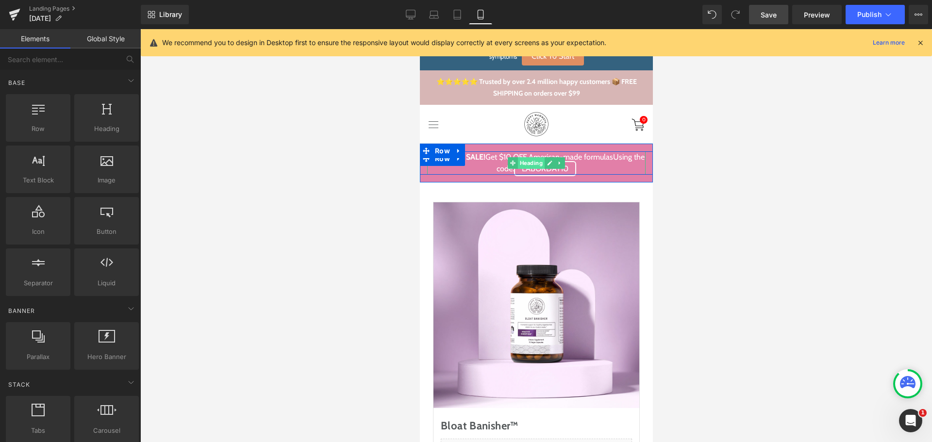
click at [517, 165] on span "Heading" at bounding box center [530, 163] width 27 height 12
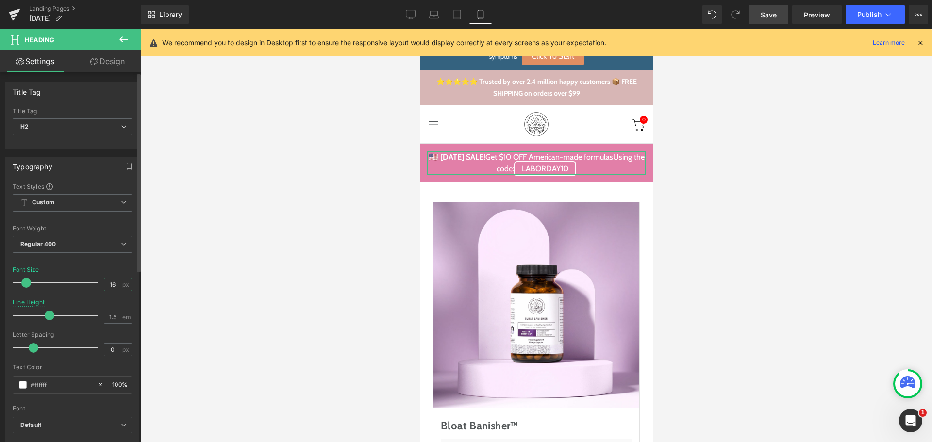
click at [110, 283] on input "16" at bounding box center [112, 285] width 17 height 12
type input "15"
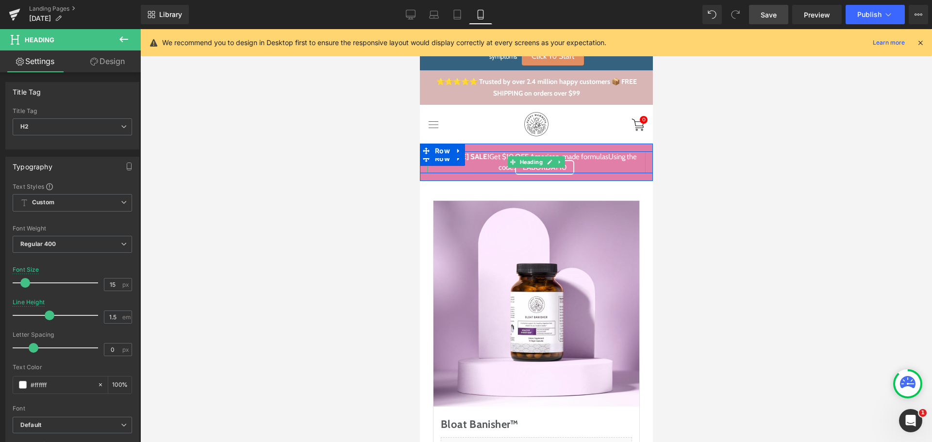
click at [483, 157] on strong "🇺🇸 [DATE] SALE!" at bounding box center [461, 156] width 53 height 9
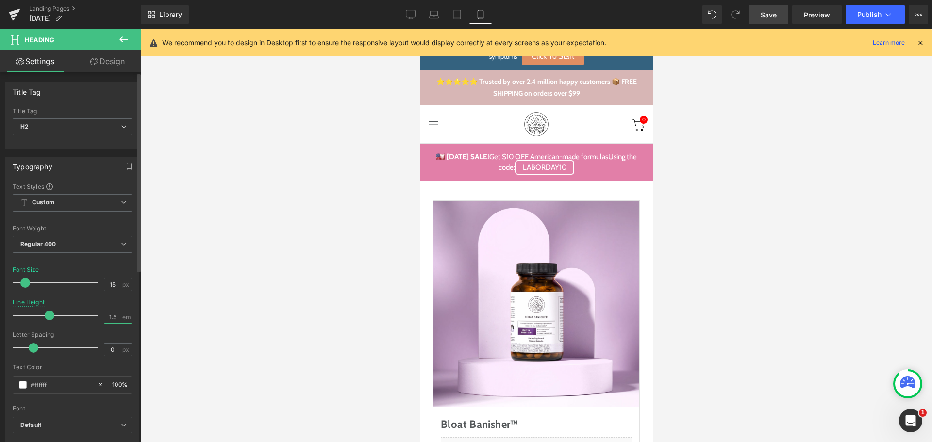
click at [114, 314] on input "1.5" at bounding box center [112, 317] width 17 height 12
type input "2"
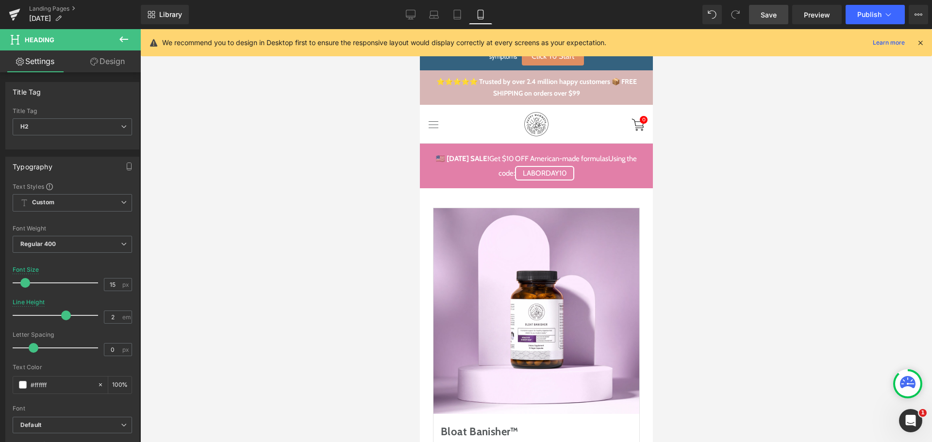
click at [722, 169] on div at bounding box center [535, 235] width 791 height 413
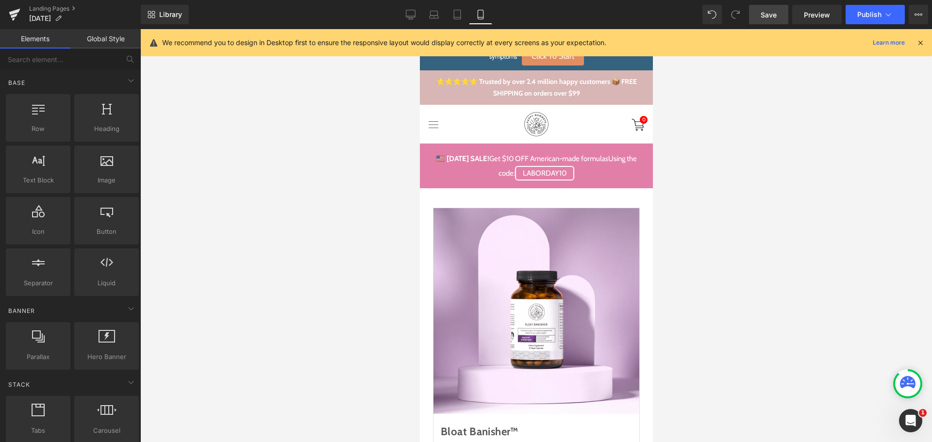
drag, startPoint x: 414, startPoint y: 11, endPoint x: 656, endPoint y: 36, distance: 243.9
click at [414, 11] on icon at bounding box center [411, 15] width 10 height 10
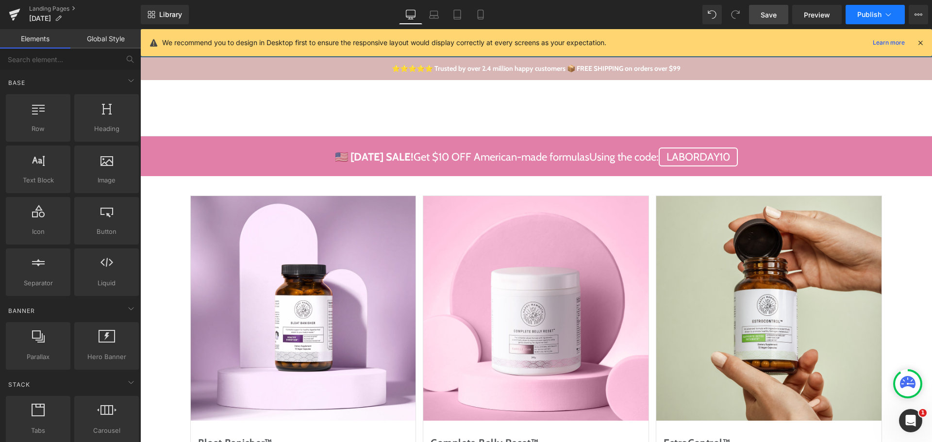
click at [853, 13] on button "Publish" at bounding box center [874, 14] width 59 height 19
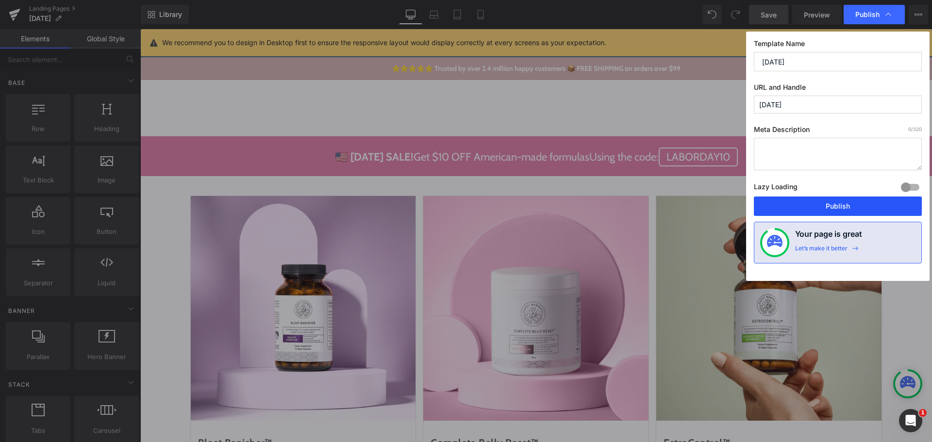
click at [832, 207] on button "Publish" at bounding box center [838, 206] width 168 height 19
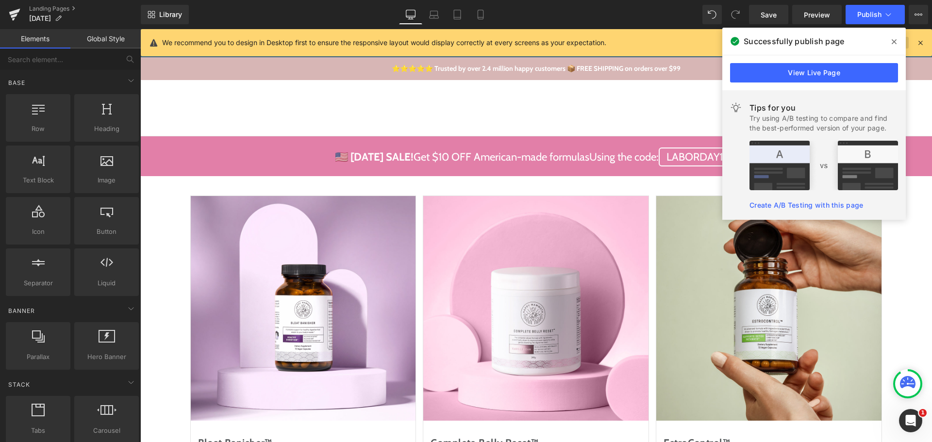
click at [893, 39] on icon at bounding box center [893, 42] width 5 height 8
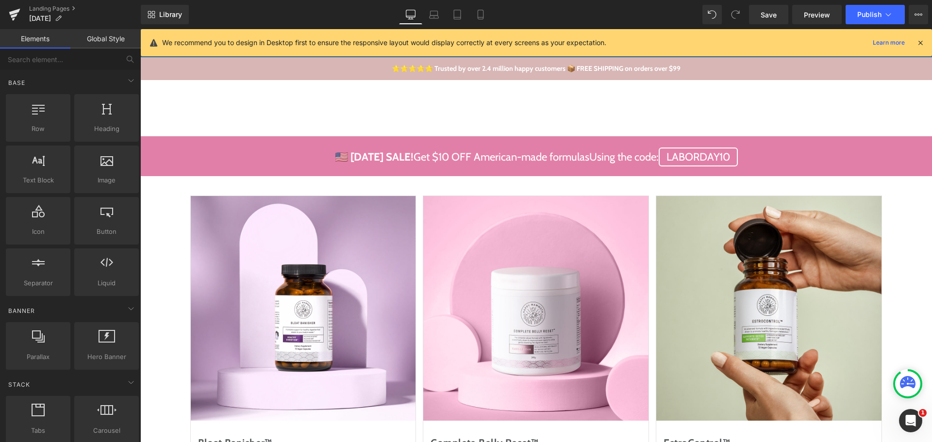
click at [927, 39] on div "We recommend you to design in Desktop first to ensure the responsive layout wou…" at bounding box center [536, 42] width 791 height 27
click at [920, 42] on icon at bounding box center [920, 42] width 9 height 9
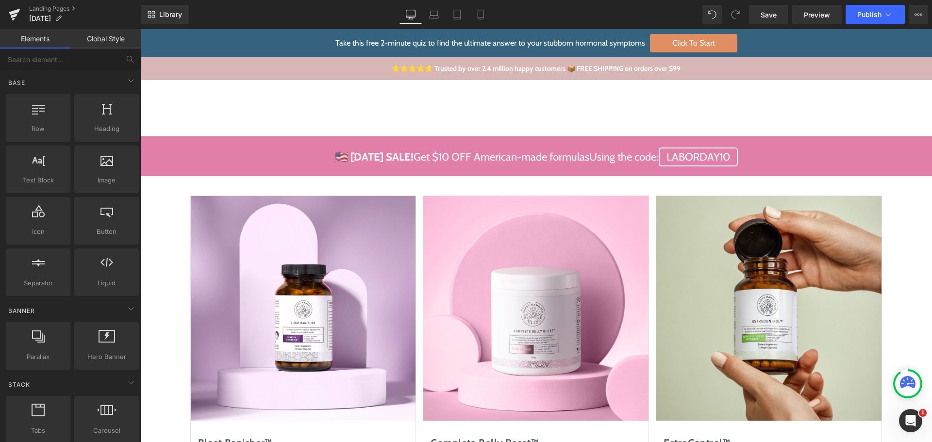
click at [666, 23] on div "Library Desktop Desktop Laptop Tablet Mobile Save Preview Publish Scheduled Vie…" at bounding box center [536, 14] width 791 height 19
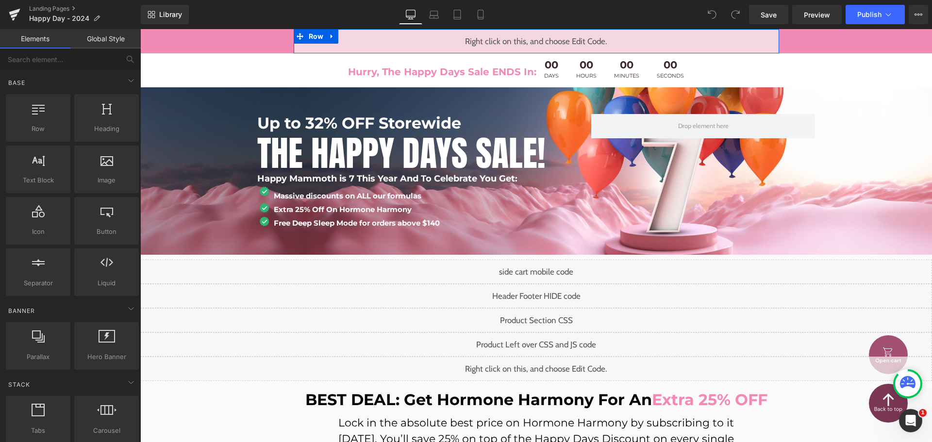
click at [541, 37] on div "Liquid" at bounding box center [536, 41] width 485 height 24
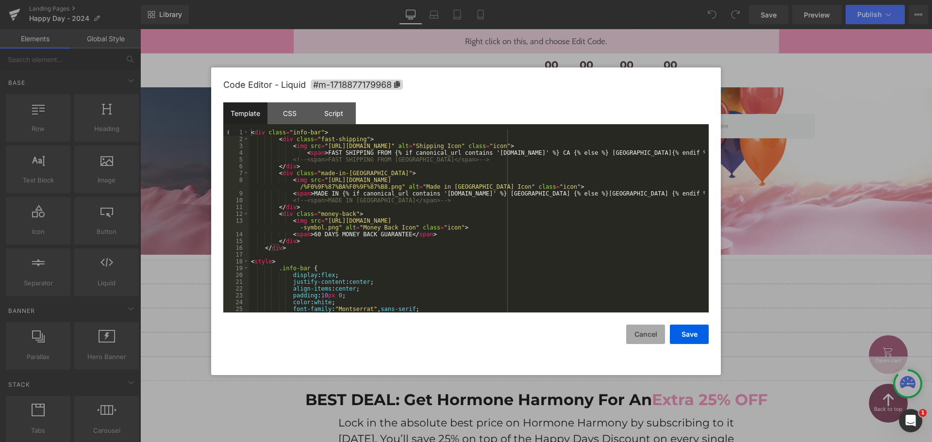
click at [649, 333] on button "Cancel" at bounding box center [645, 334] width 39 height 19
